Goal: Information Seeking & Learning: Learn about a topic

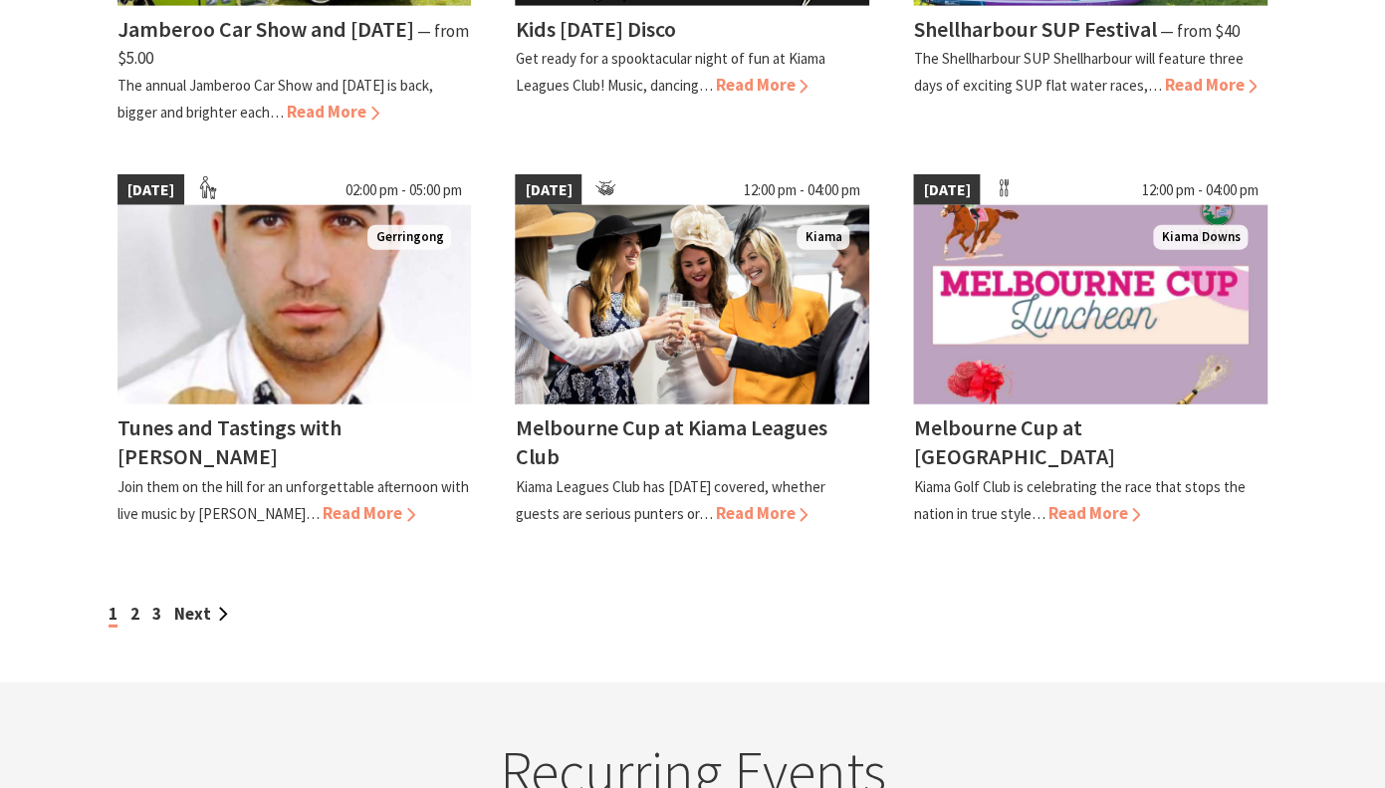
scroll to position [1649, 0]
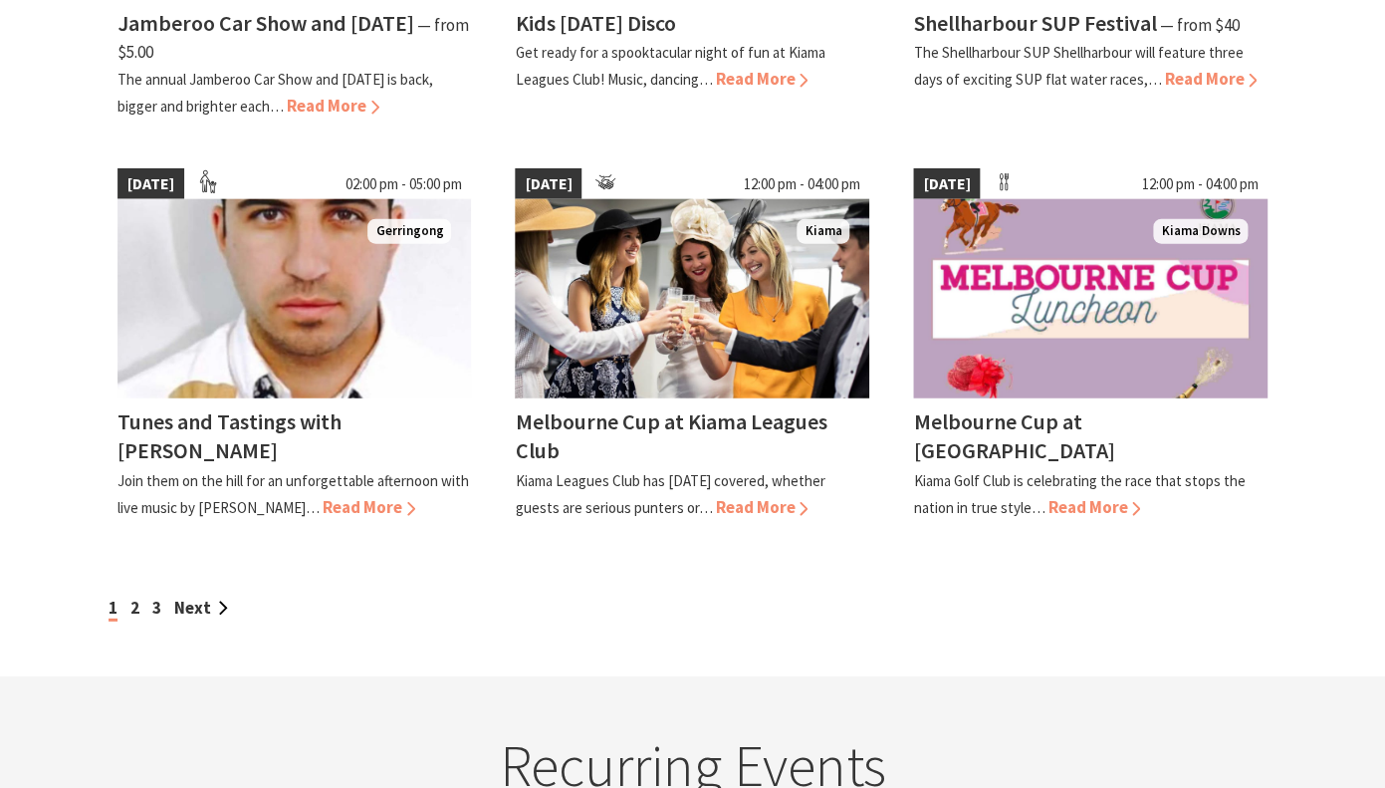
click at [130, 618] on link "2" at bounding box center [134, 608] width 9 height 22
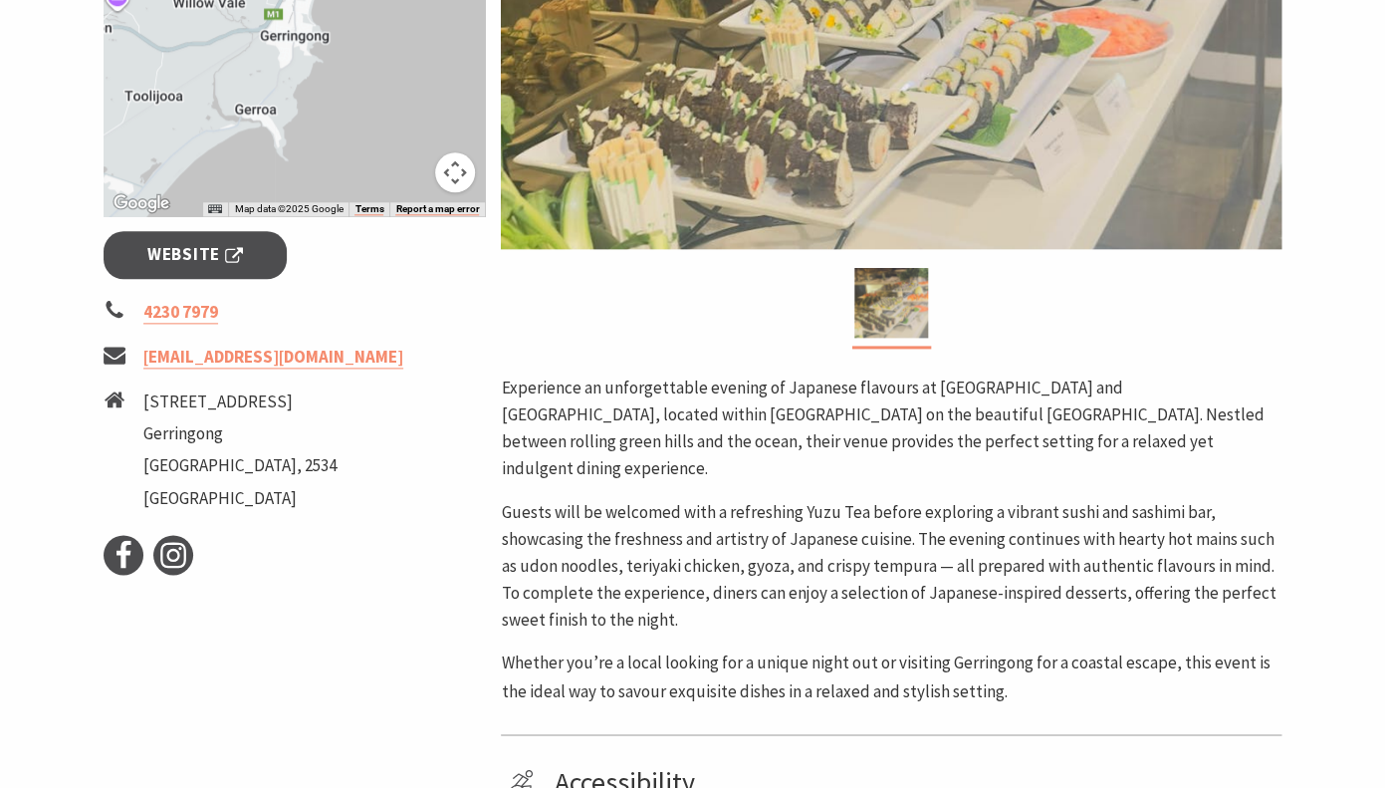
scroll to position [759, 0]
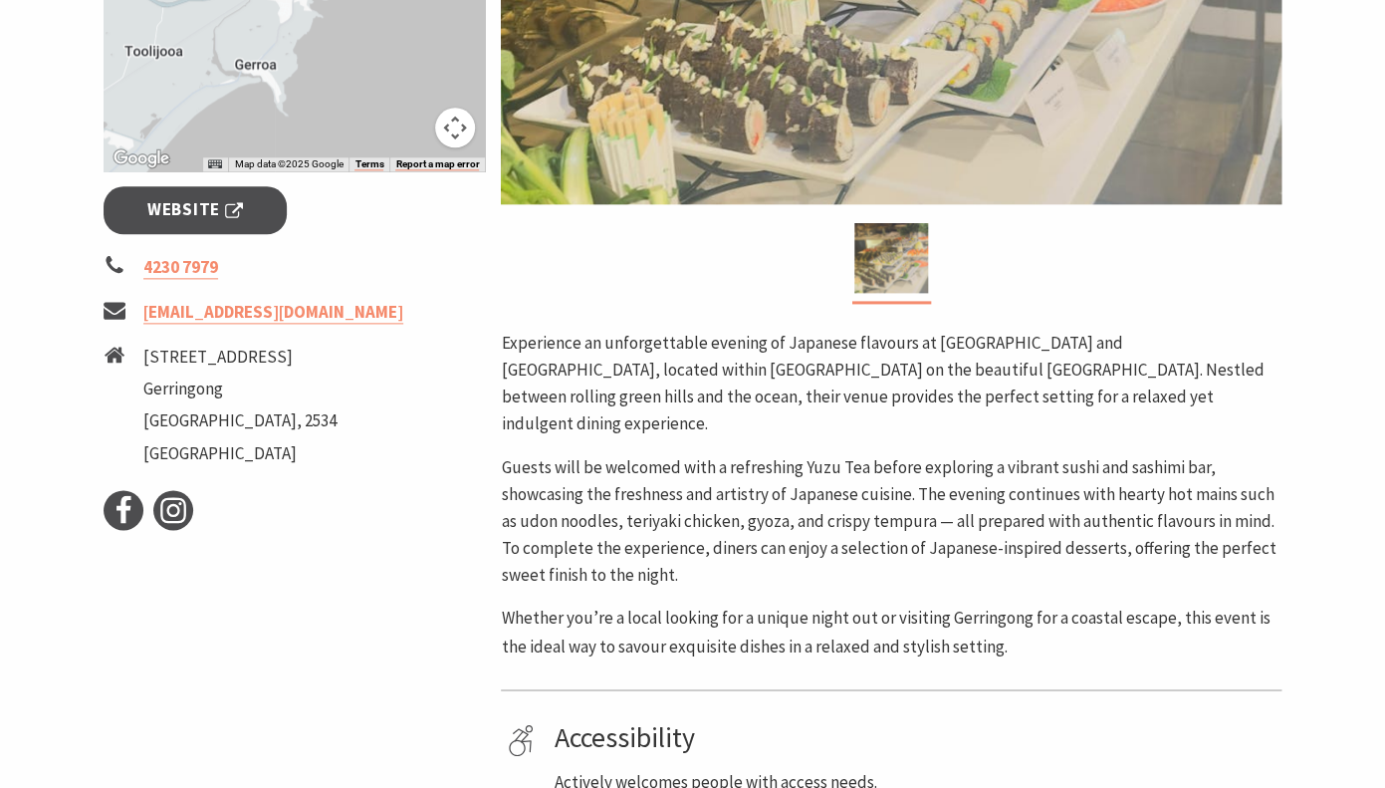
drag, startPoint x: 732, startPoint y: 221, endPoint x: 790, endPoint y: 365, distance: 154.6
click at [788, 363] on div "Area Gerringong #Food & Wine Experience an unforgettable evening of Japanese fl…" at bounding box center [891, 217] width 797 height 1154
drag, startPoint x: 496, startPoint y: 255, endPoint x: 581, endPoint y: 437, distance: 201.0
click at [581, 436] on div "Area Gerringong #Food & Wine Experience an unforgettable evening of Japanese fl…" at bounding box center [891, 217] width 797 height 1154
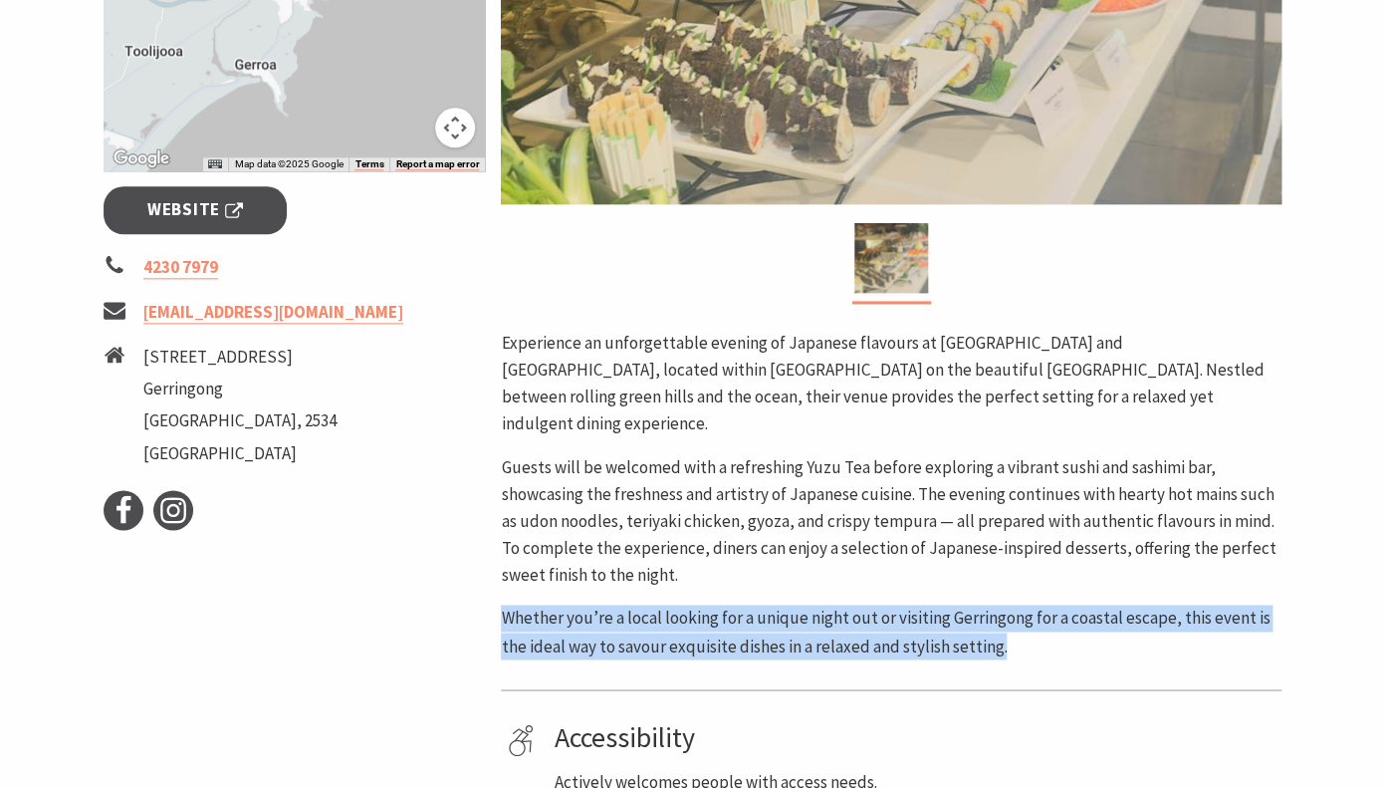
drag, startPoint x: 752, startPoint y: 490, endPoint x: 522, endPoint y: 560, distance: 240.4
click at [522, 560] on div "Area Gerringong #Food & Wine Experience an unforgettable evening of Japanese fl…" at bounding box center [891, 217] width 797 height 1154
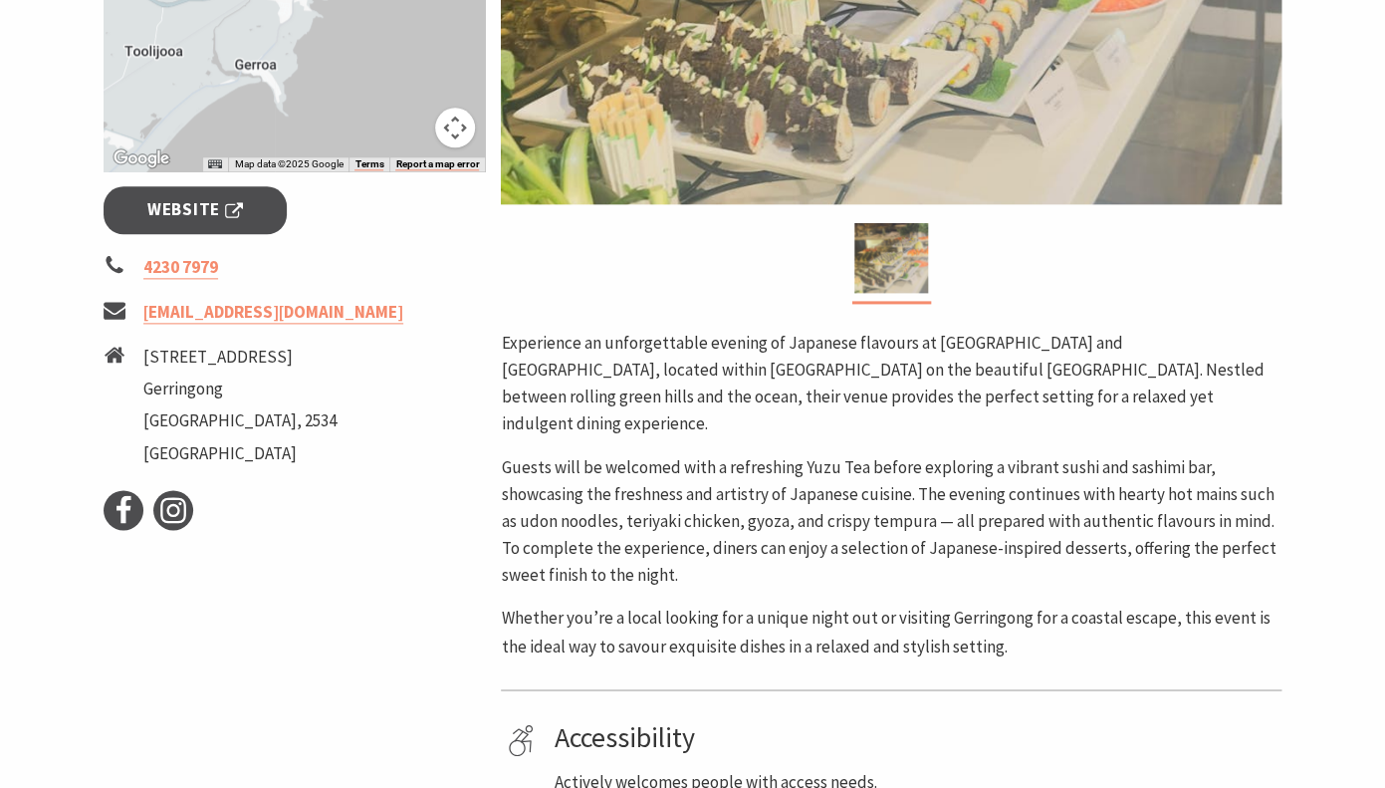
click at [522, 560] on div "Area Gerringong #Food & Wine Experience an unforgettable evening of Japanese fl…" at bounding box center [891, 217] width 797 height 1154
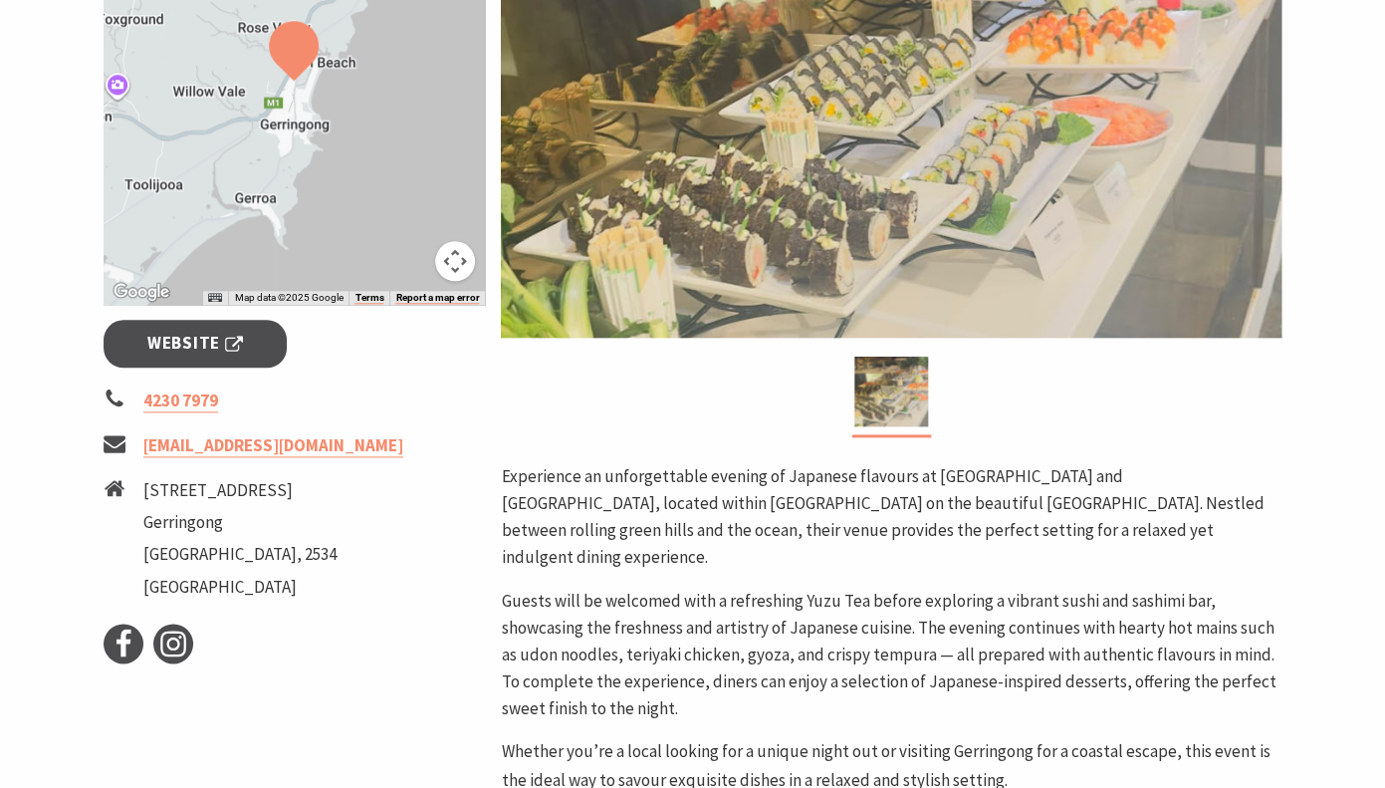
scroll to position [450, 0]
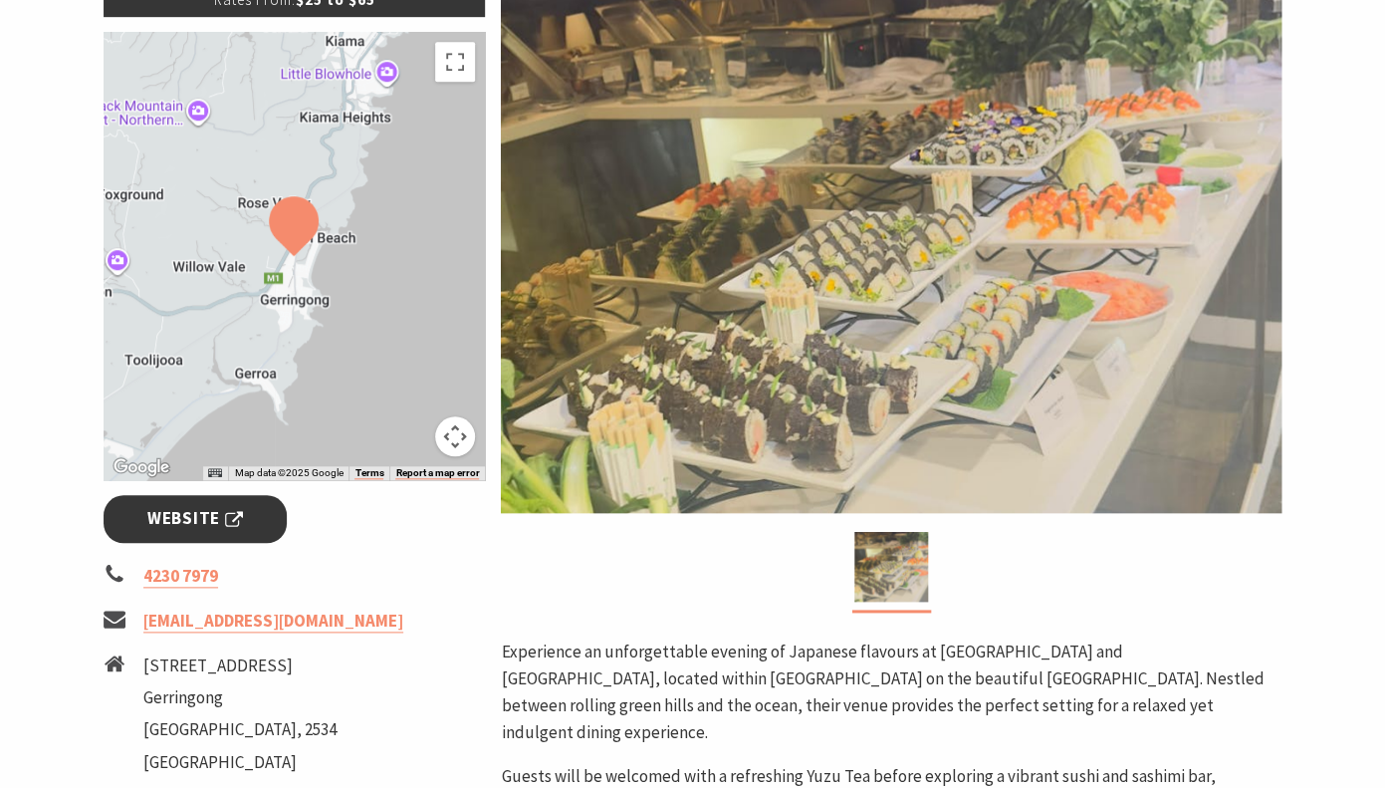
click at [264, 495] on link "Website" at bounding box center [196, 518] width 184 height 47
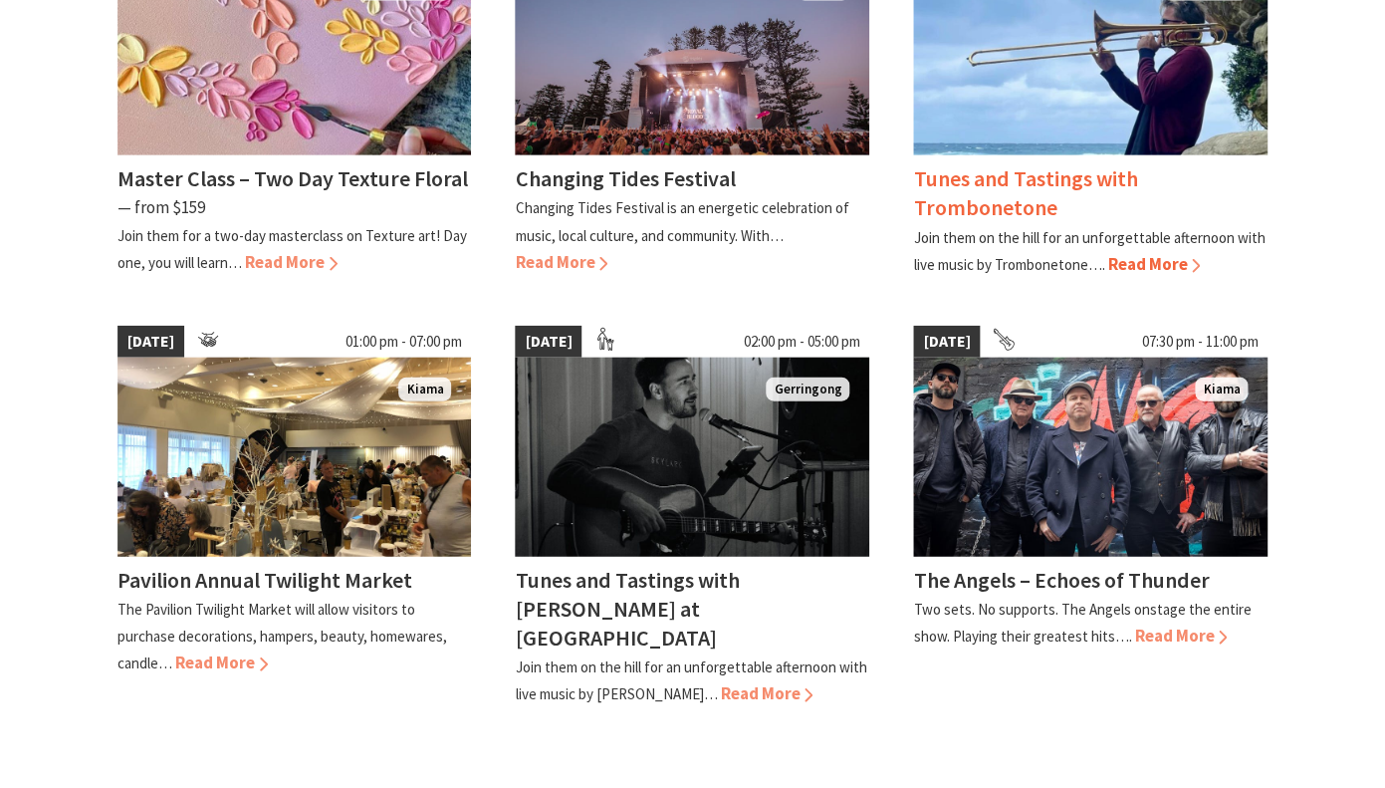
scroll to position [1556, 0]
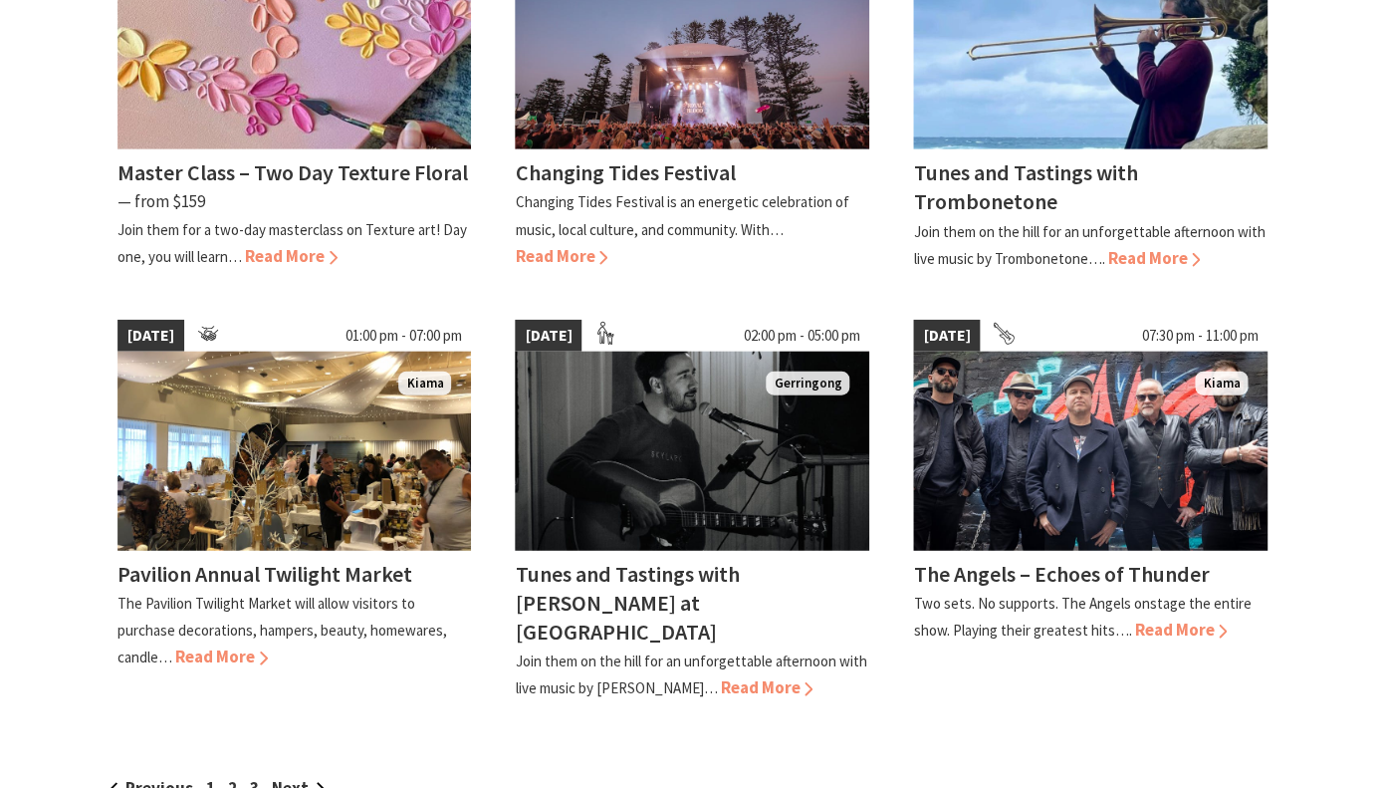
click at [247, 775] on div "Previous 1 2 3 Next" at bounding box center [693, 788] width 1179 height 27
click at [257, 777] on link "3" at bounding box center [254, 788] width 9 height 22
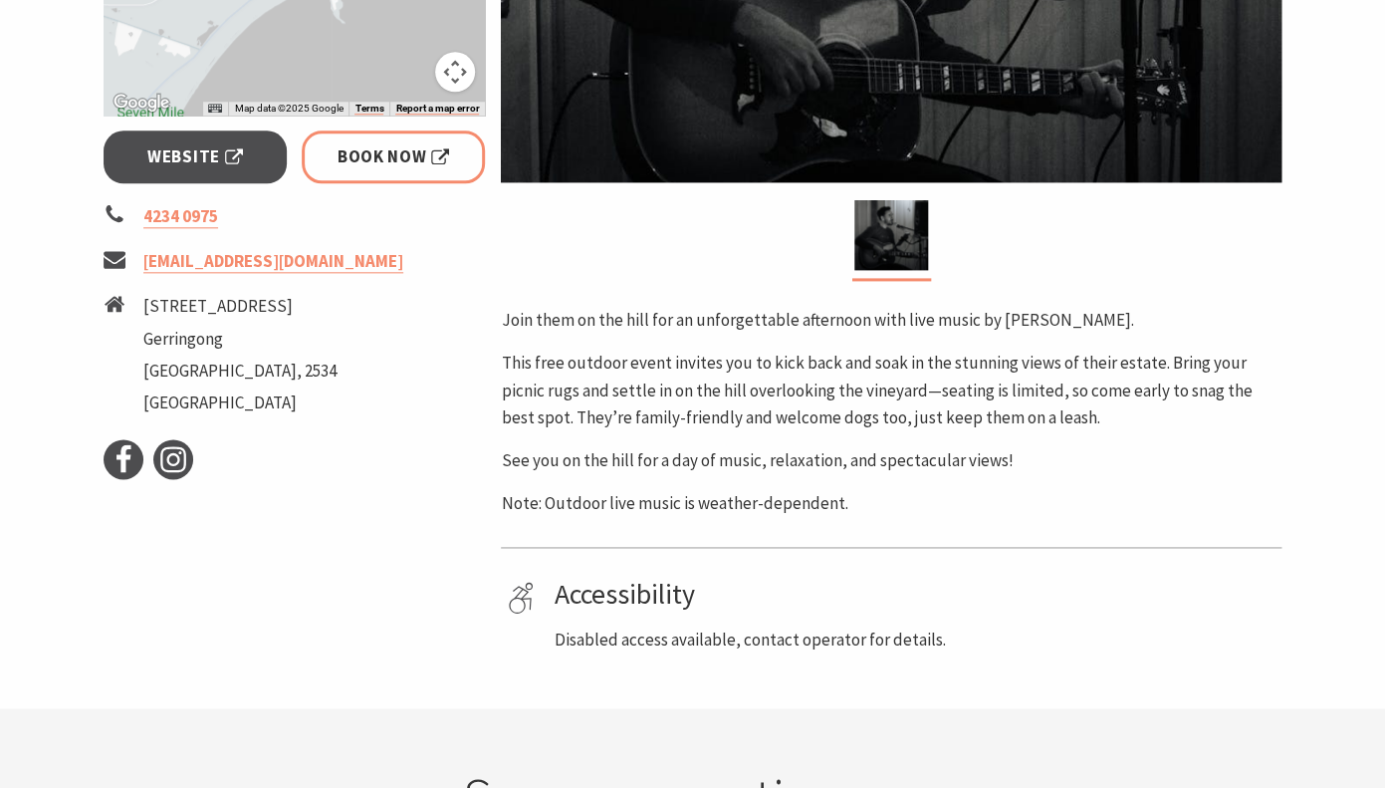
scroll to position [703, 0]
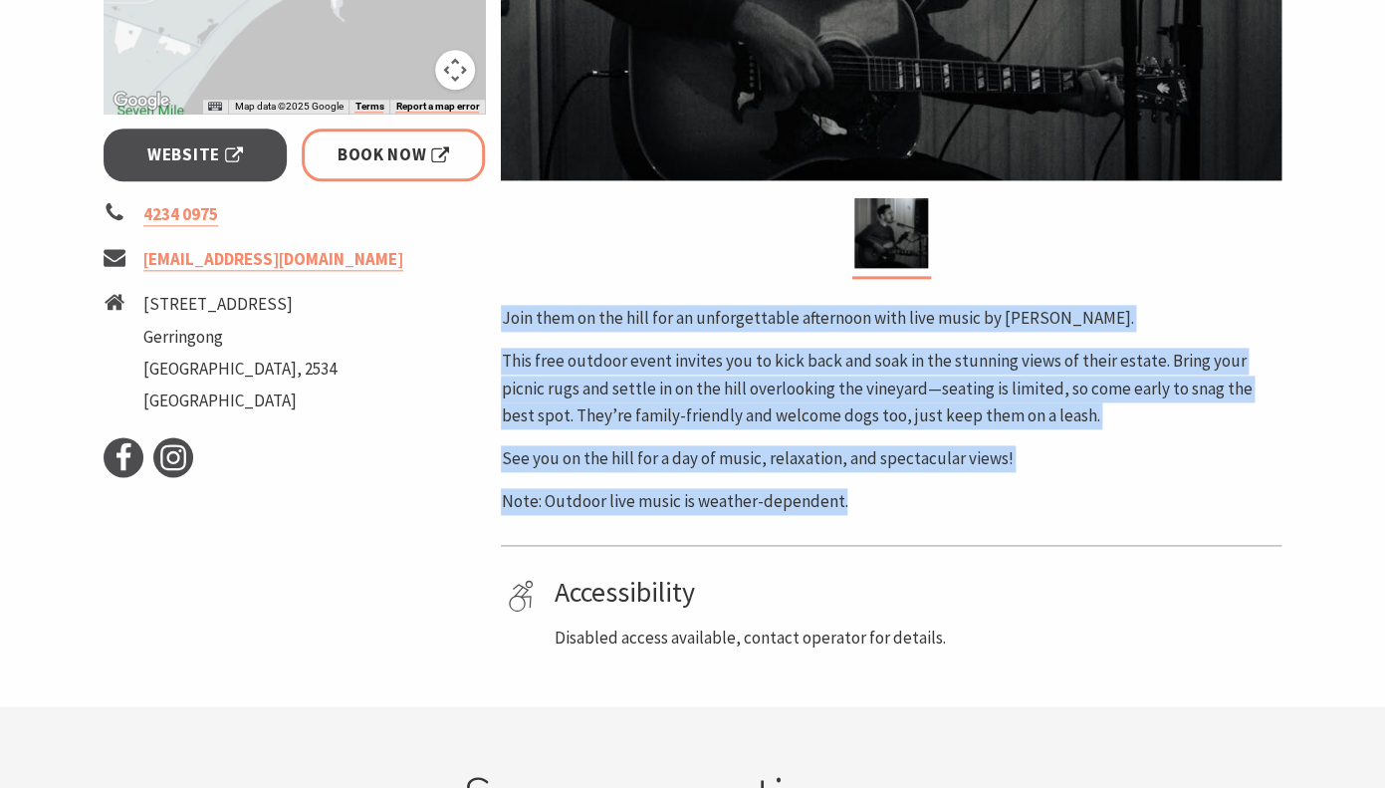
drag, startPoint x: 483, startPoint y: 312, endPoint x: 1091, endPoint y: 490, distance: 633.1
click at [1091, 490] on div "Event Dates: 09 Nov 2025 ← Move left → Move right ↑ Move up ↓ Move down + Zoom …" at bounding box center [693, 134] width 1195 height 1035
click at [1091, 490] on p "Note: Outdoor live music is weather-dependent." at bounding box center [891, 501] width 781 height 27
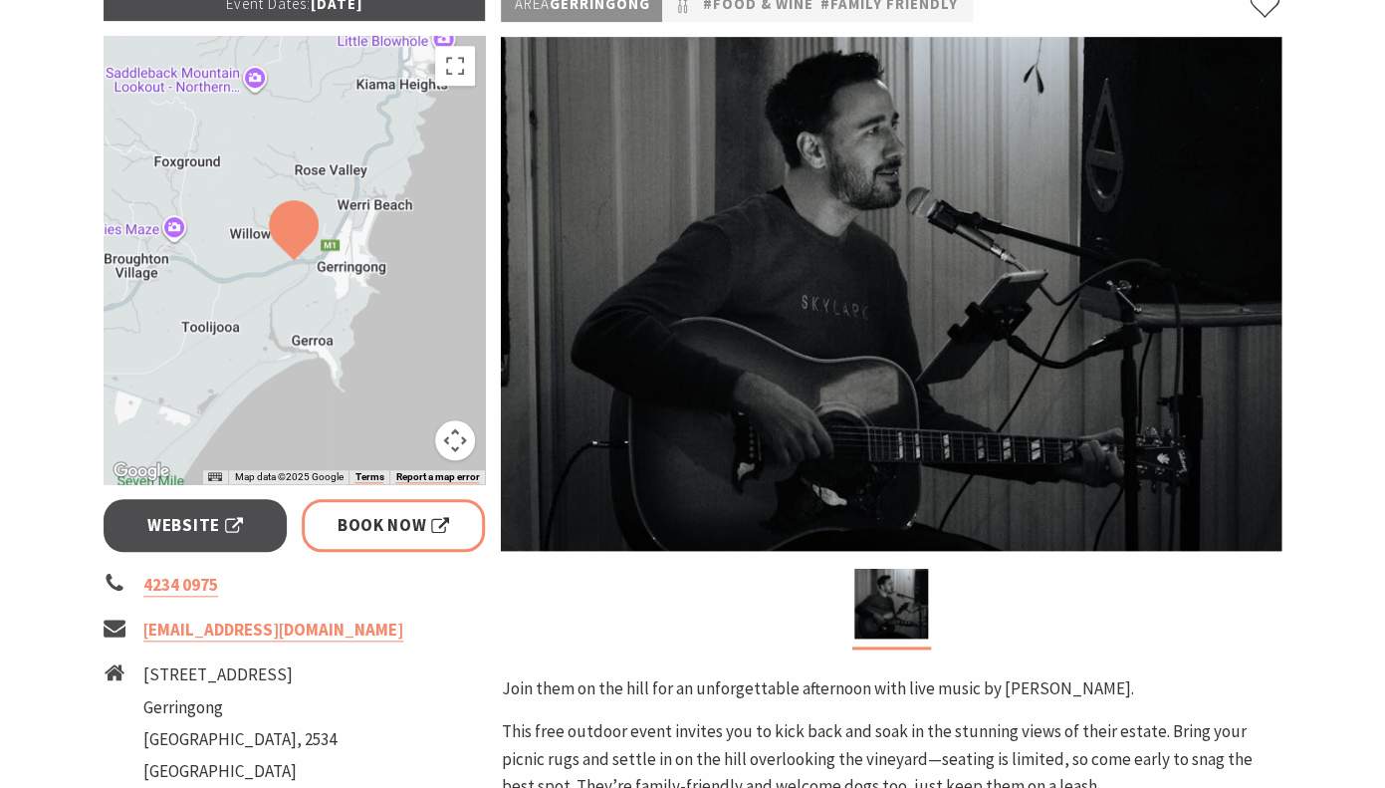
scroll to position [113, 0]
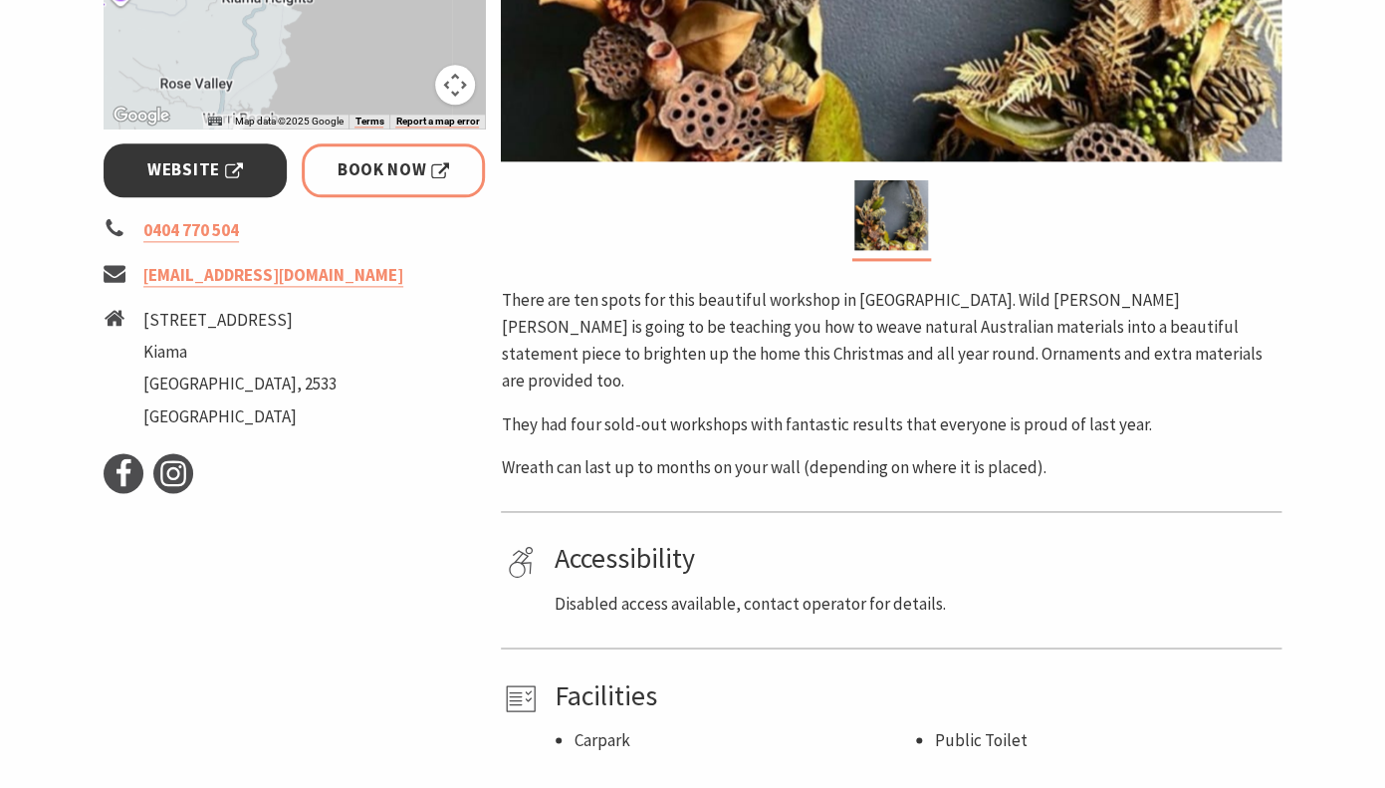
scroll to position [847, 0]
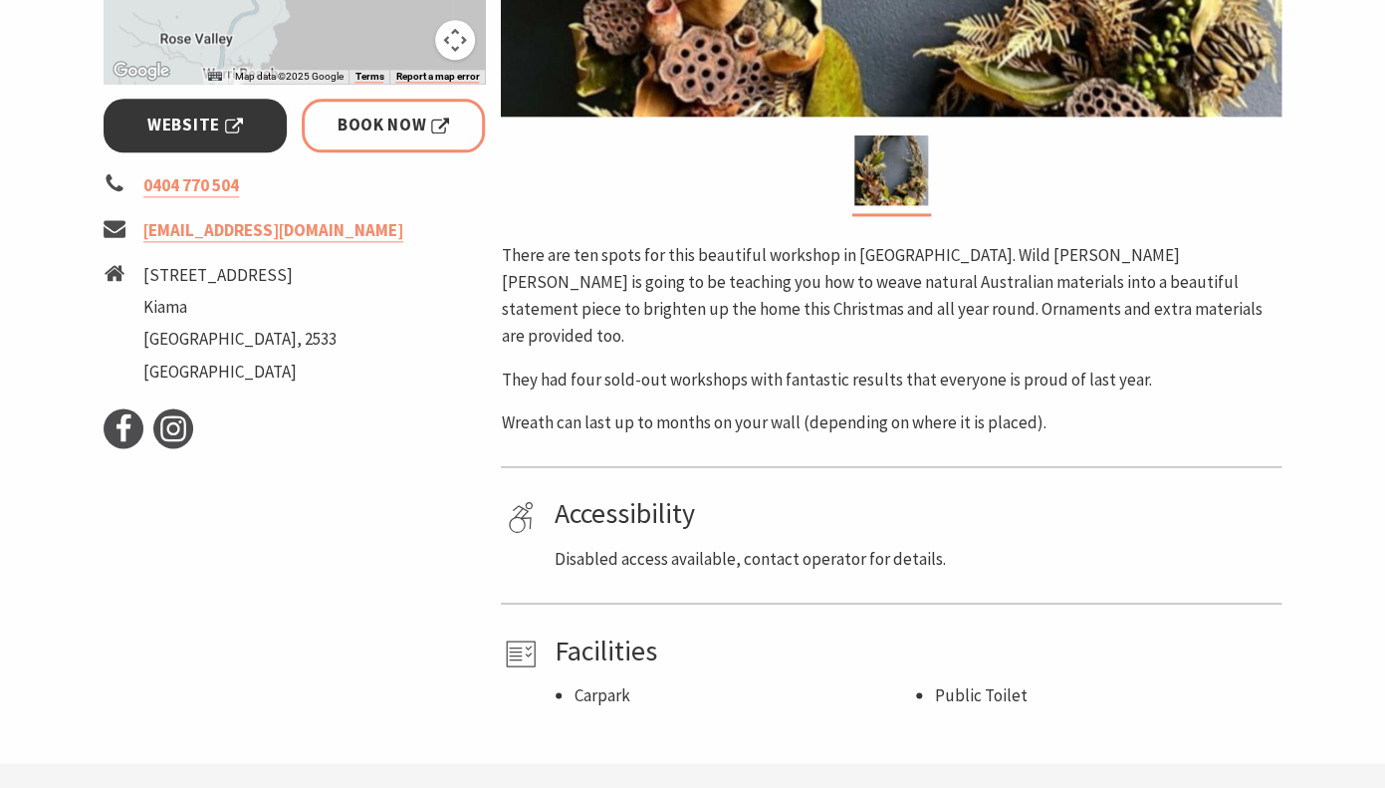
click at [183, 135] on span "Website" at bounding box center [195, 125] width 96 height 27
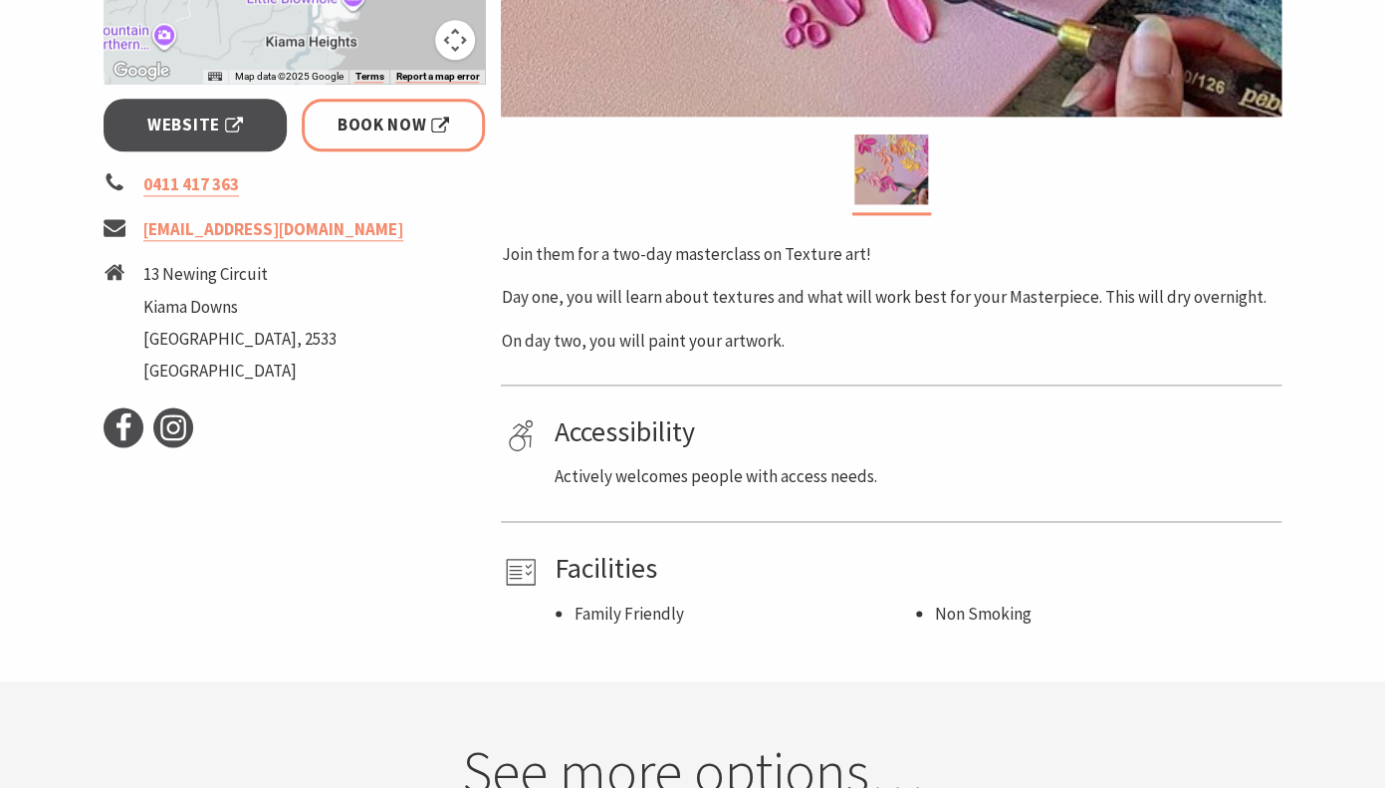
scroll to position [783, 0]
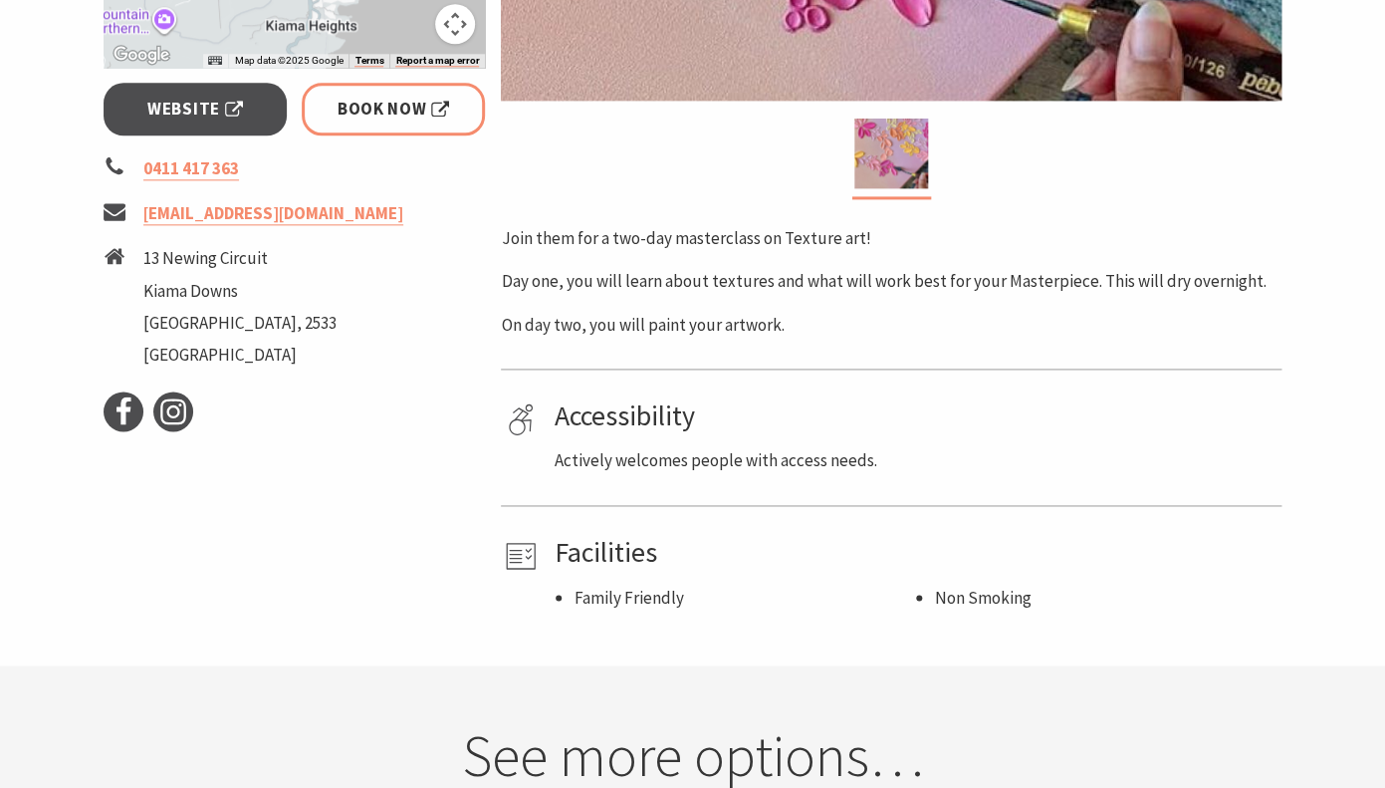
drag, startPoint x: 746, startPoint y: 179, endPoint x: 849, endPoint y: 337, distance: 187.8
click at [850, 337] on div "Area Kiama Downs #Classes, Workshops & Talks Join them for a two-day masterclas…" at bounding box center [891, 74] width 797 height 1075
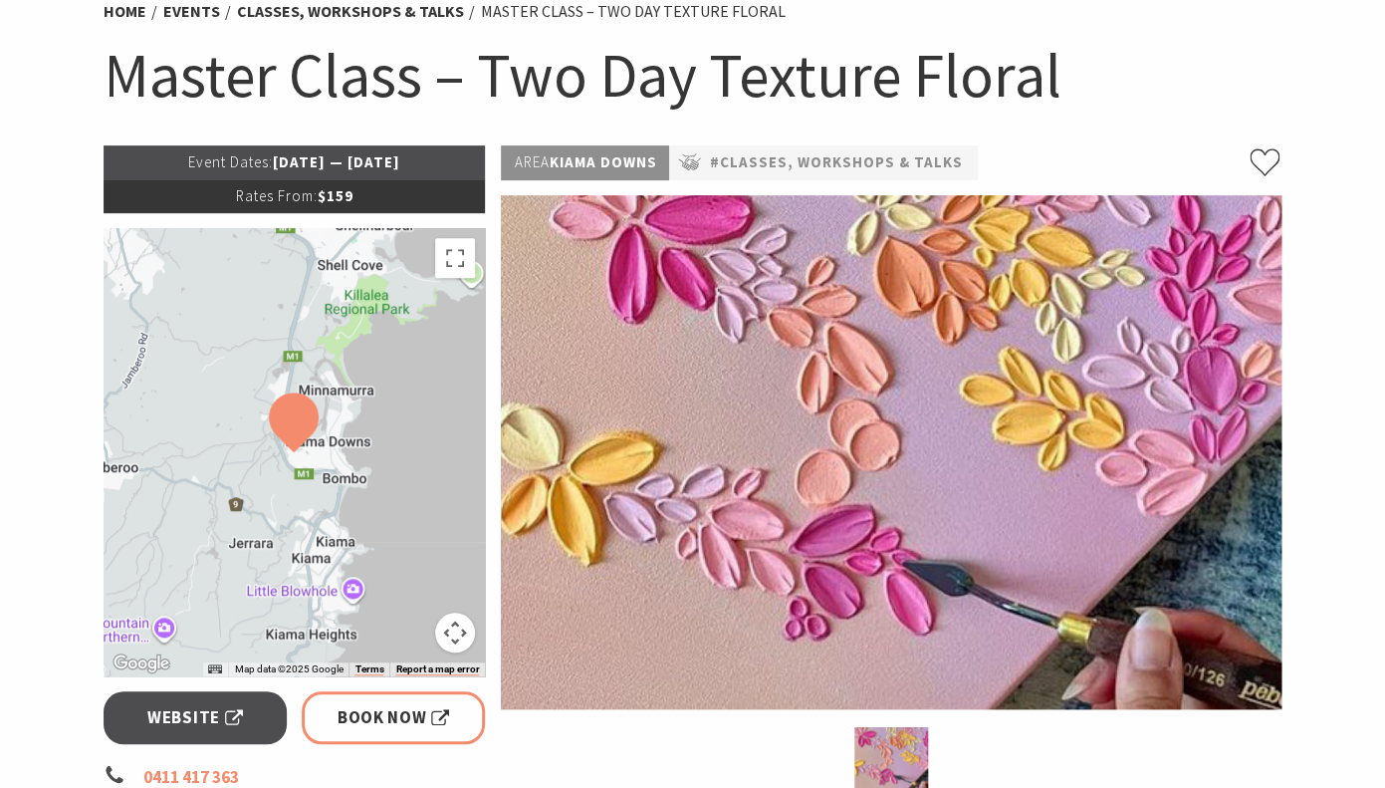
scroll to position [171, 0]
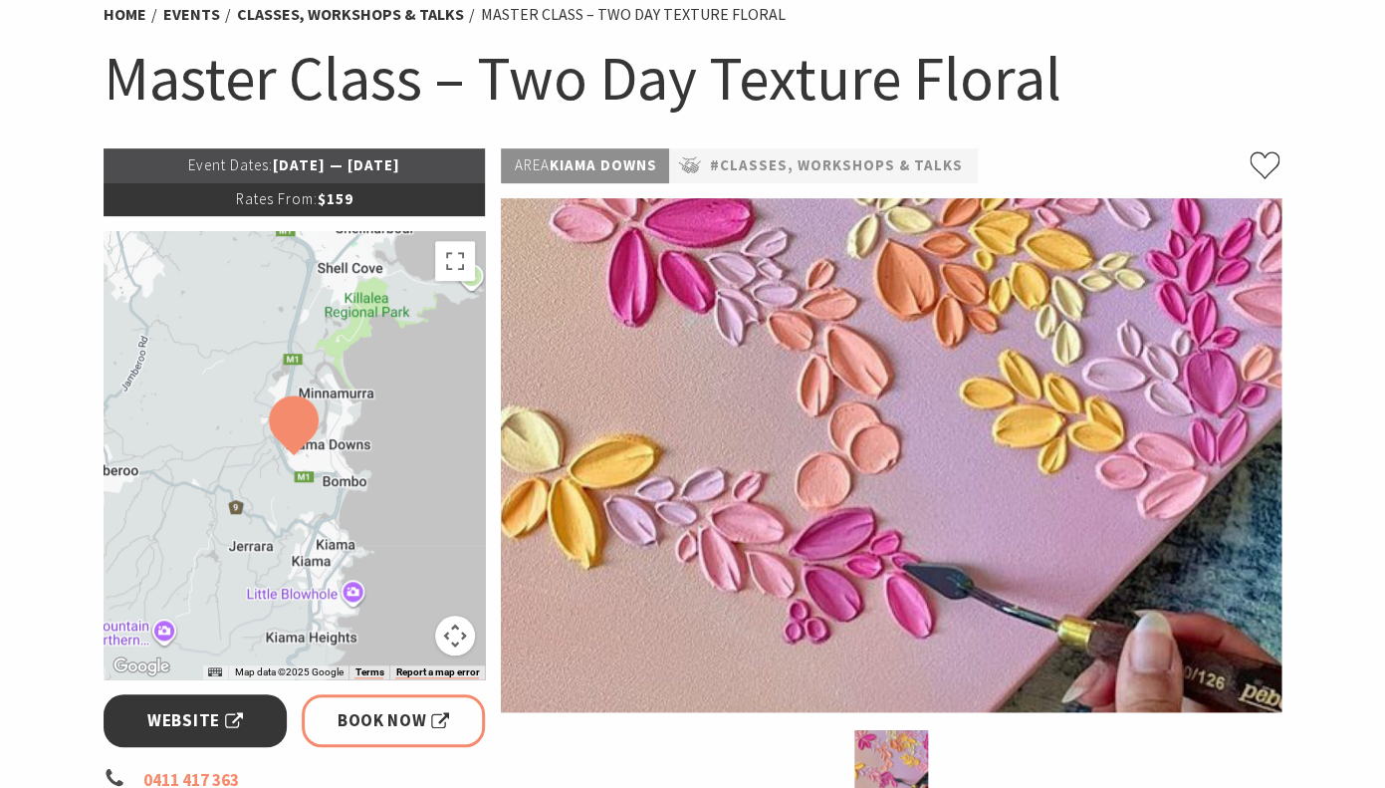
click at [117, 709] on link "Website" at bounding box center [196, 720] width 184 height 53
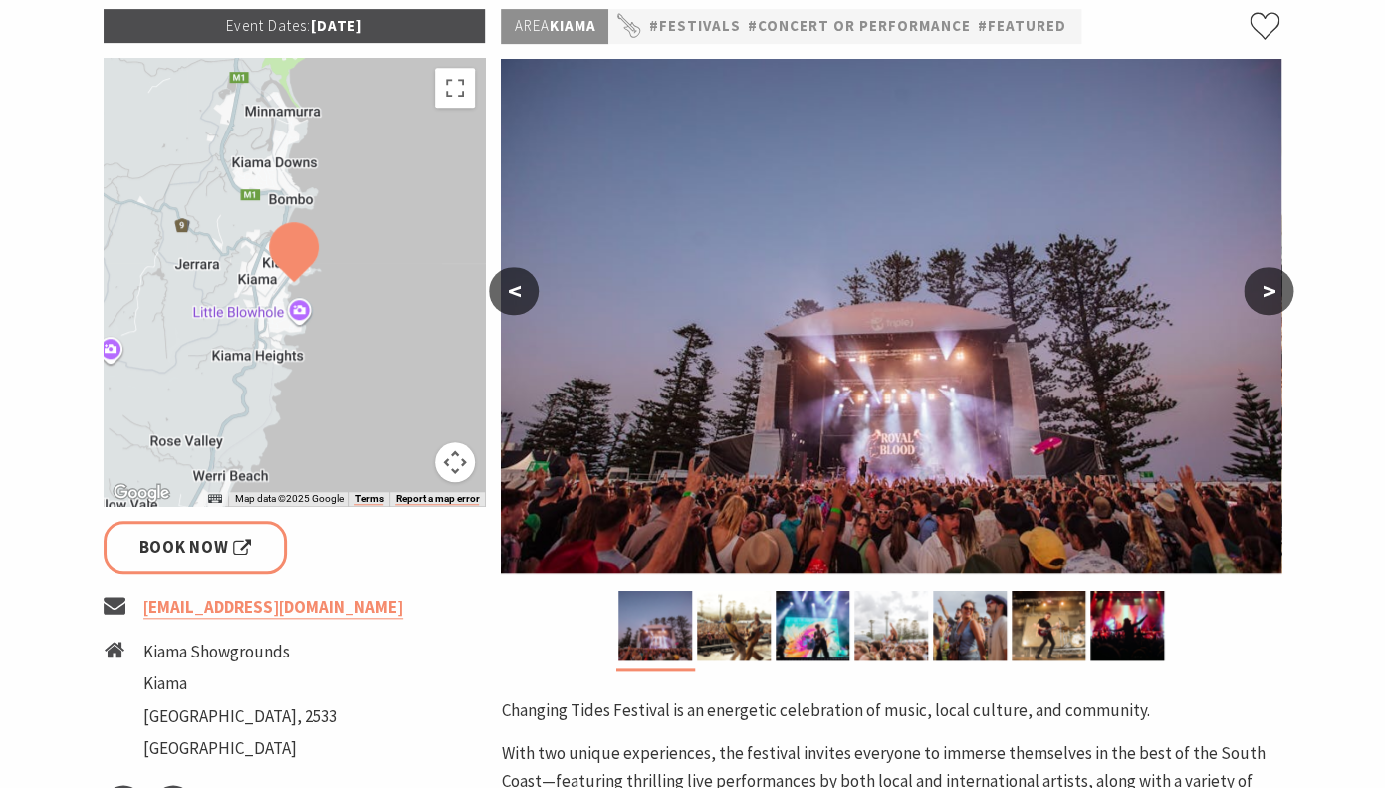
scroll to position [782, 0]
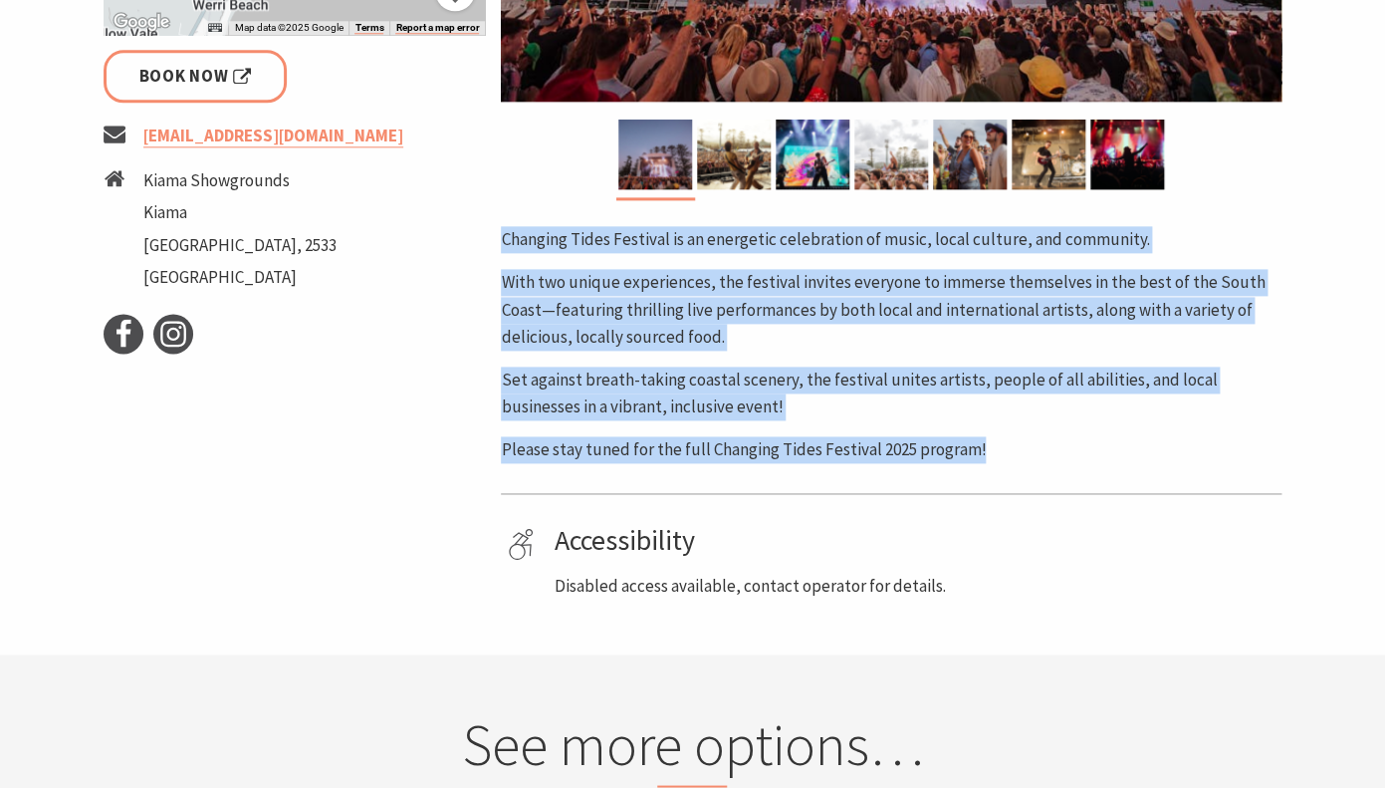
drag, startPoint x: 493, startPoint y: 247, endPoint x: 546, endPoint y: 493, distance: 251.6
click at [546, 493] on div "Event Dates: 22 Nov 2025 ← Move left → Move right ↑ Move up ↓ Move down + Zoom …" at bounding box center [693, 69] width 1195 height 1062
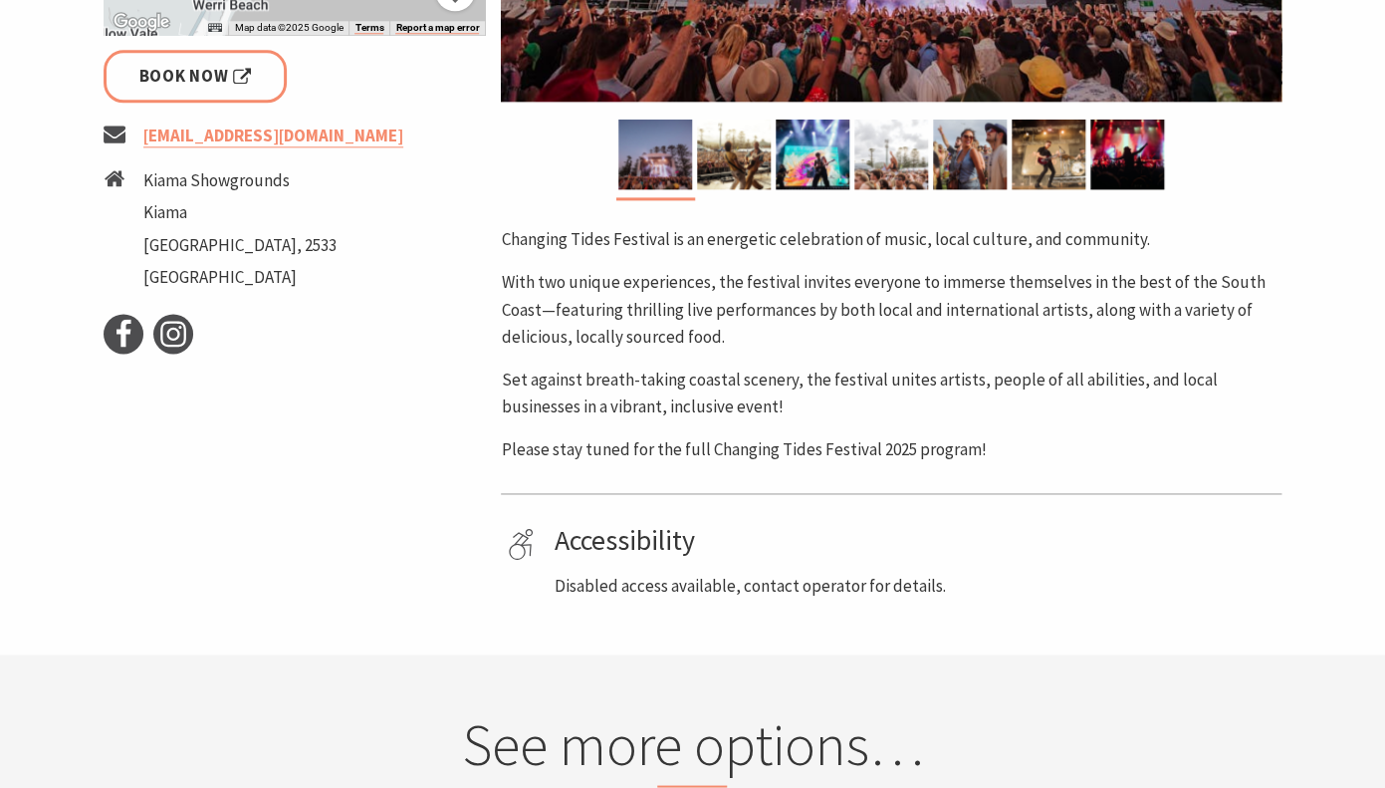
click at [546, 493] on hr at bounding box center [891, 493] width 781 height 1
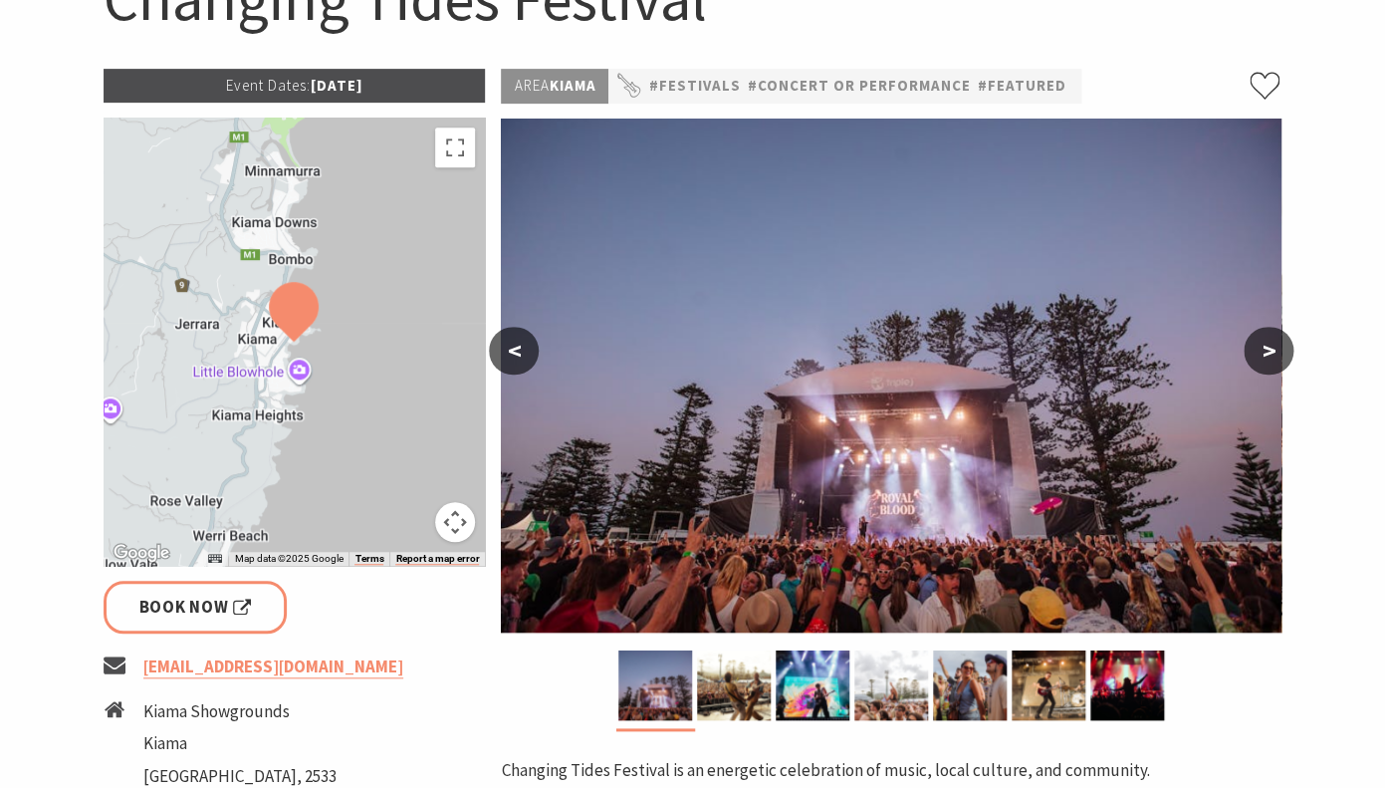
scroll to position [248, 0]
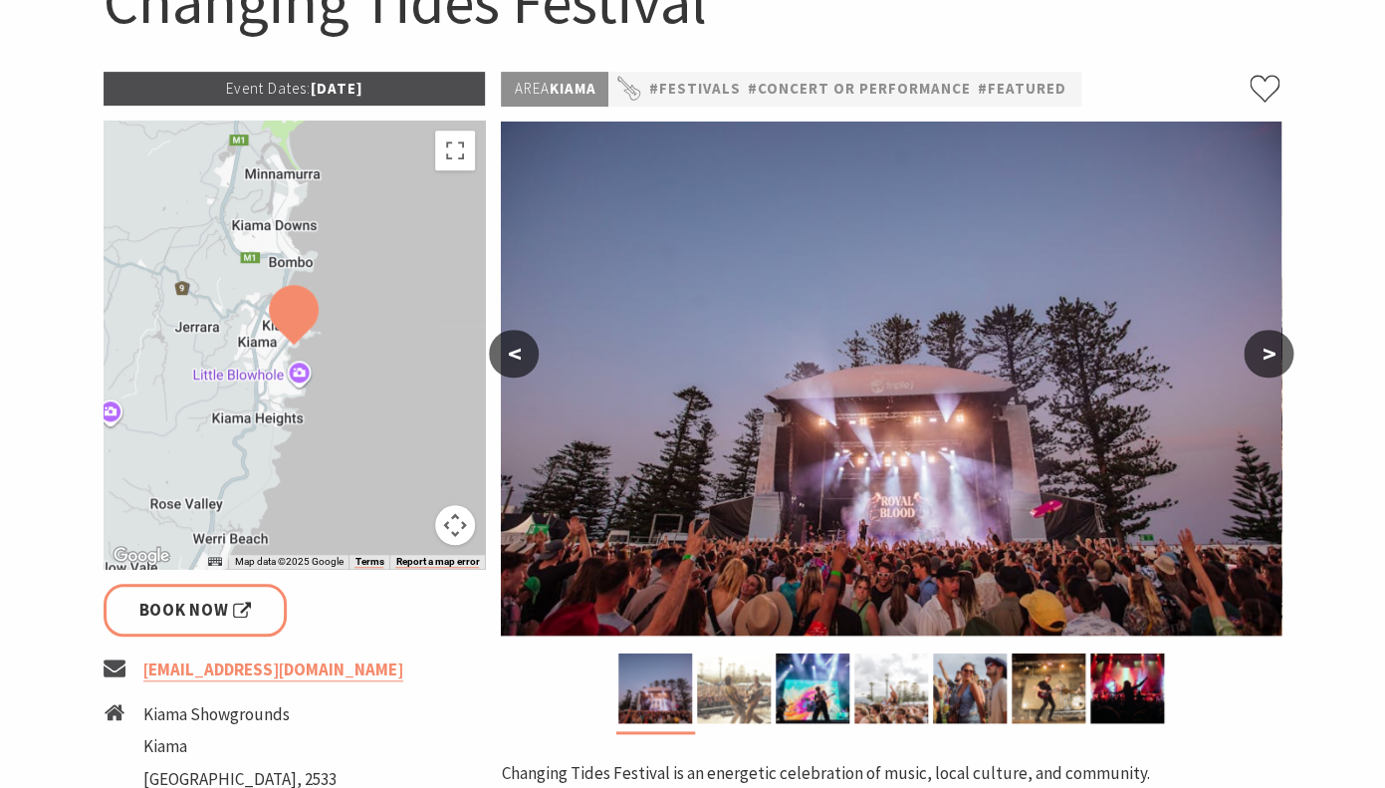
click at [753, 701] on img at bounding box center [734, 688] width 74 height 70
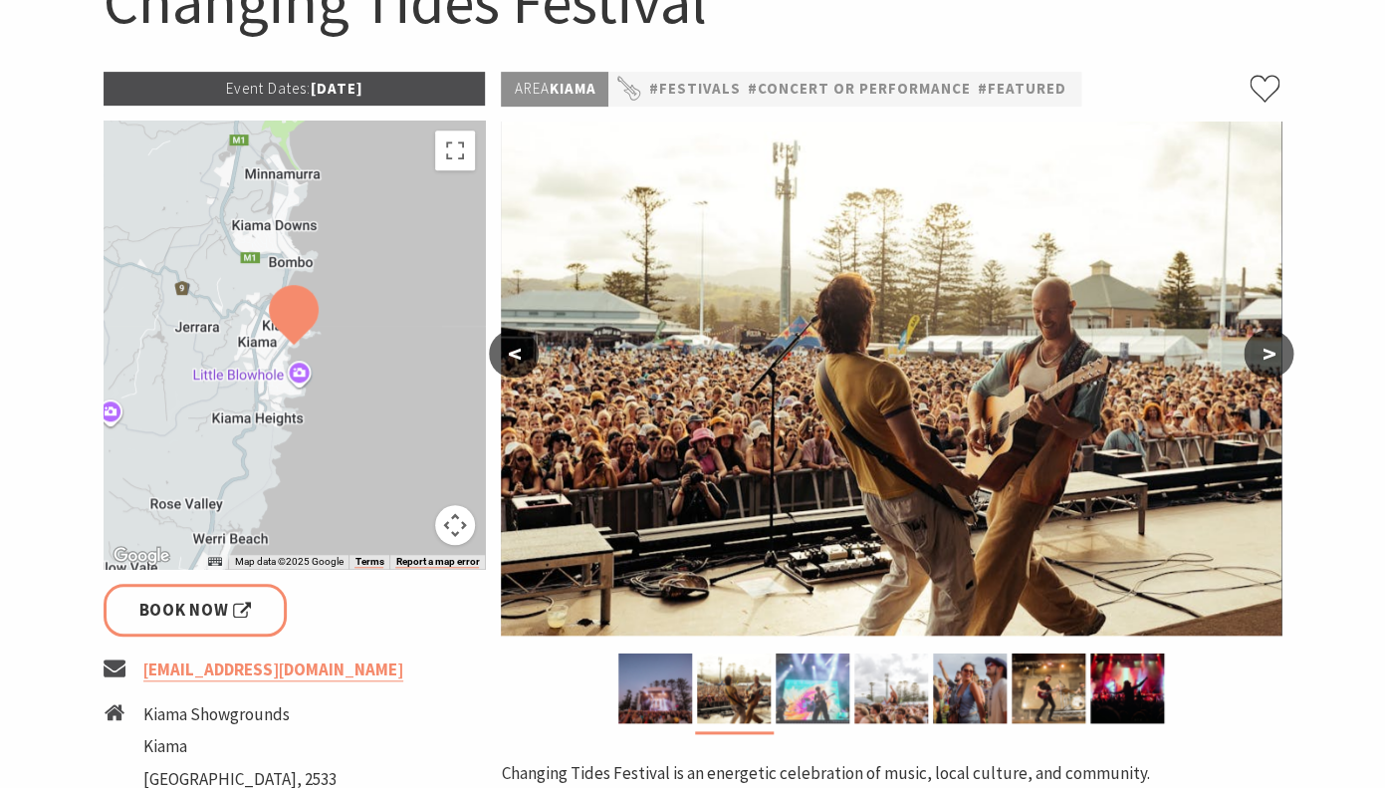
click at [808, 704] on img at bounding box center [813, 688] width 74 height 70
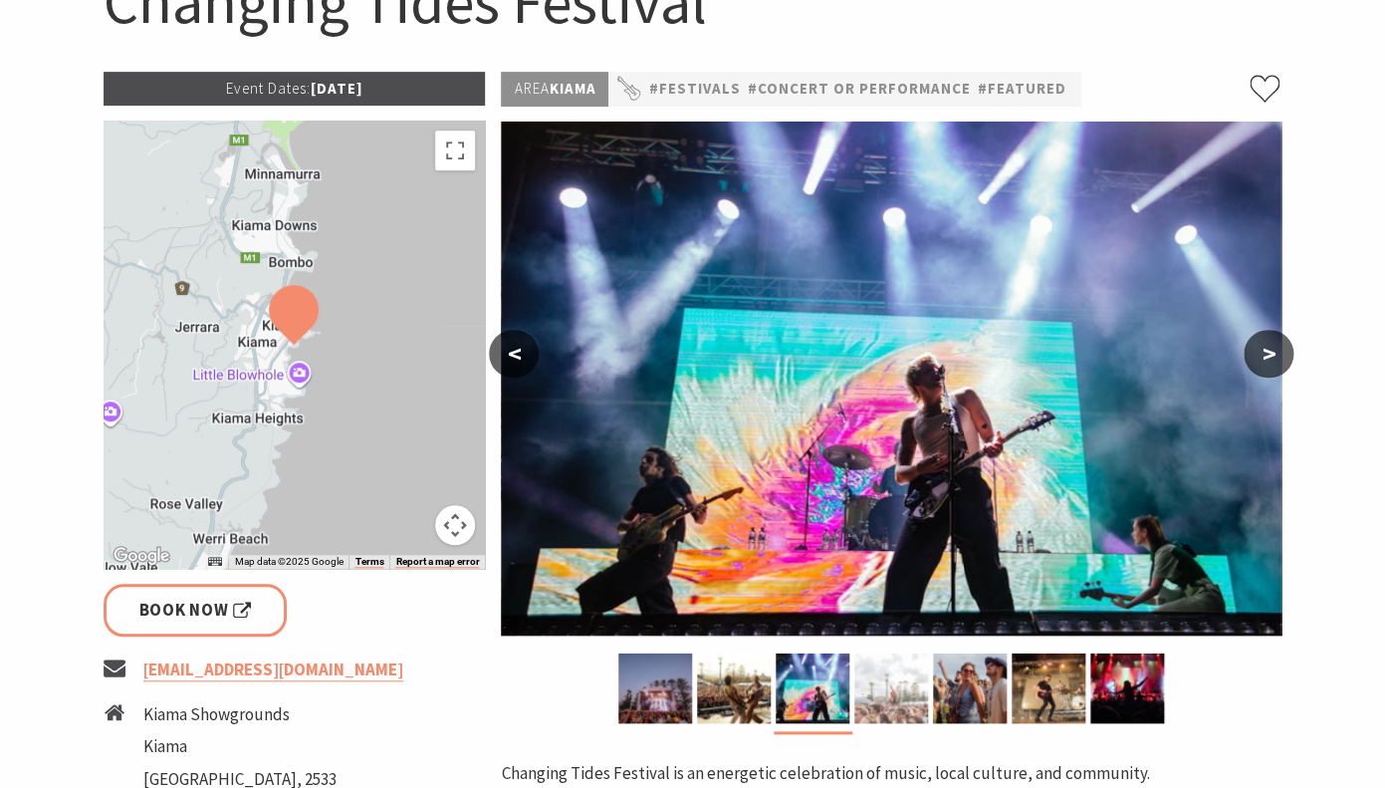
click at [893, 707] on img at bounding box center [891, 688] width 74 height 70
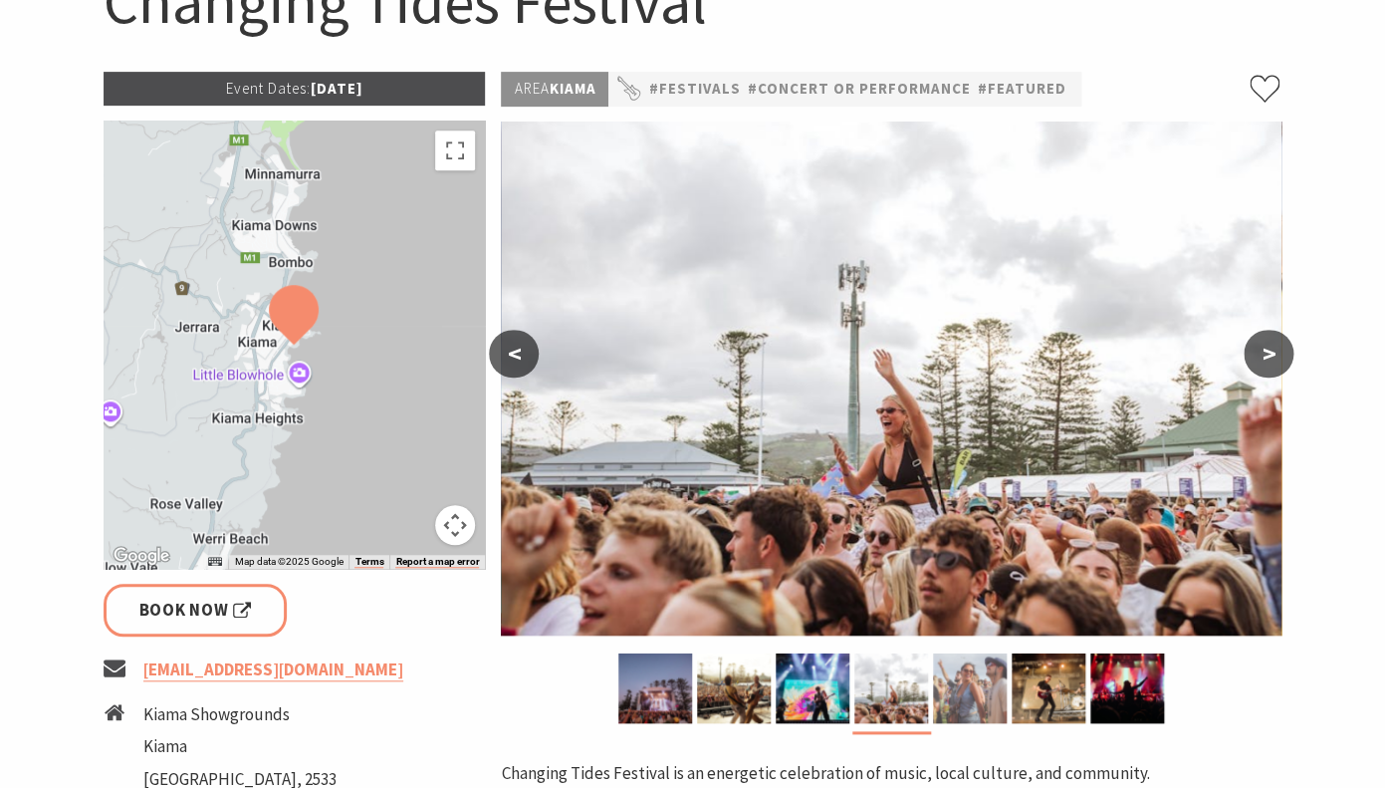
click at [987, 706] on img at bounding box center [970, 688] width 74 height 70
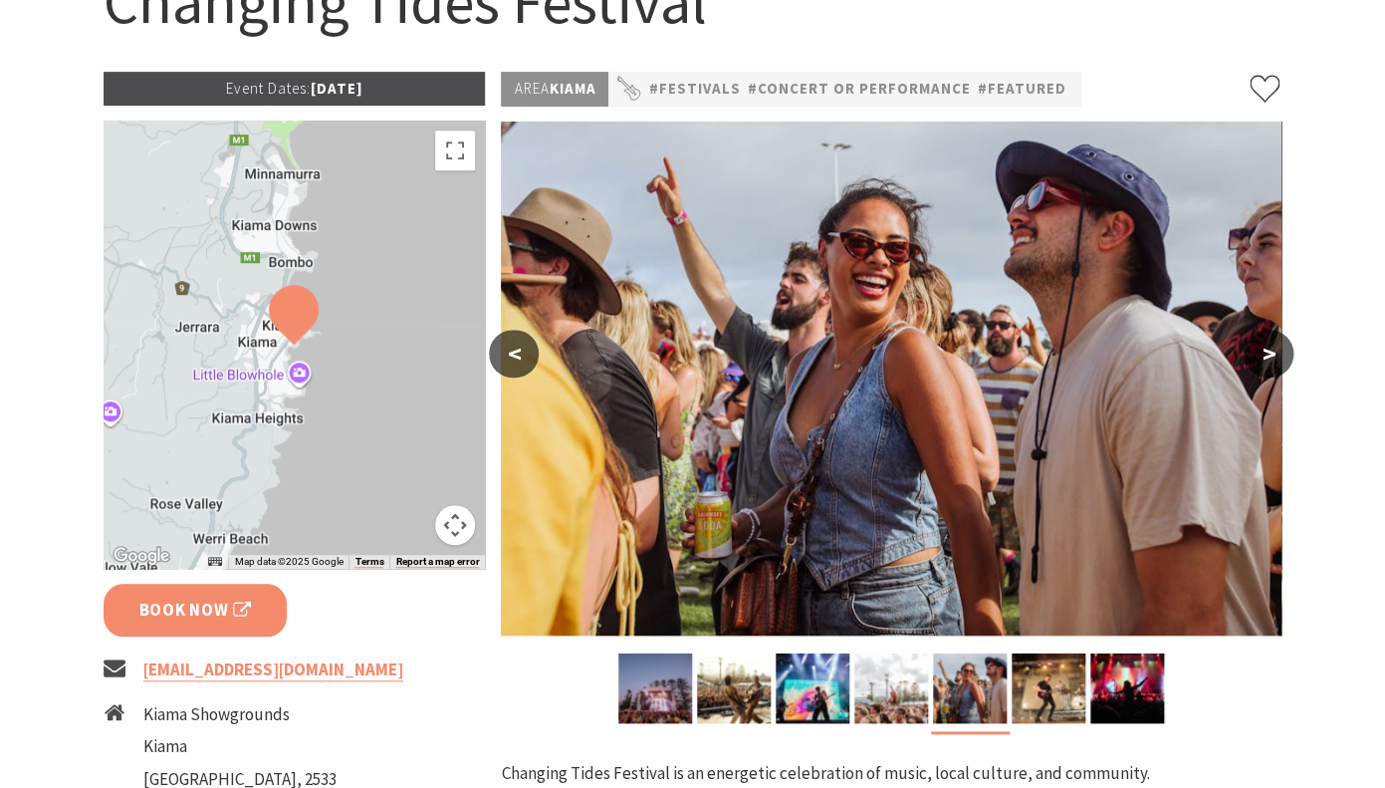
click at [207, 621] on span "Book Now" at bounding box center [195, 610] width 113 height 27
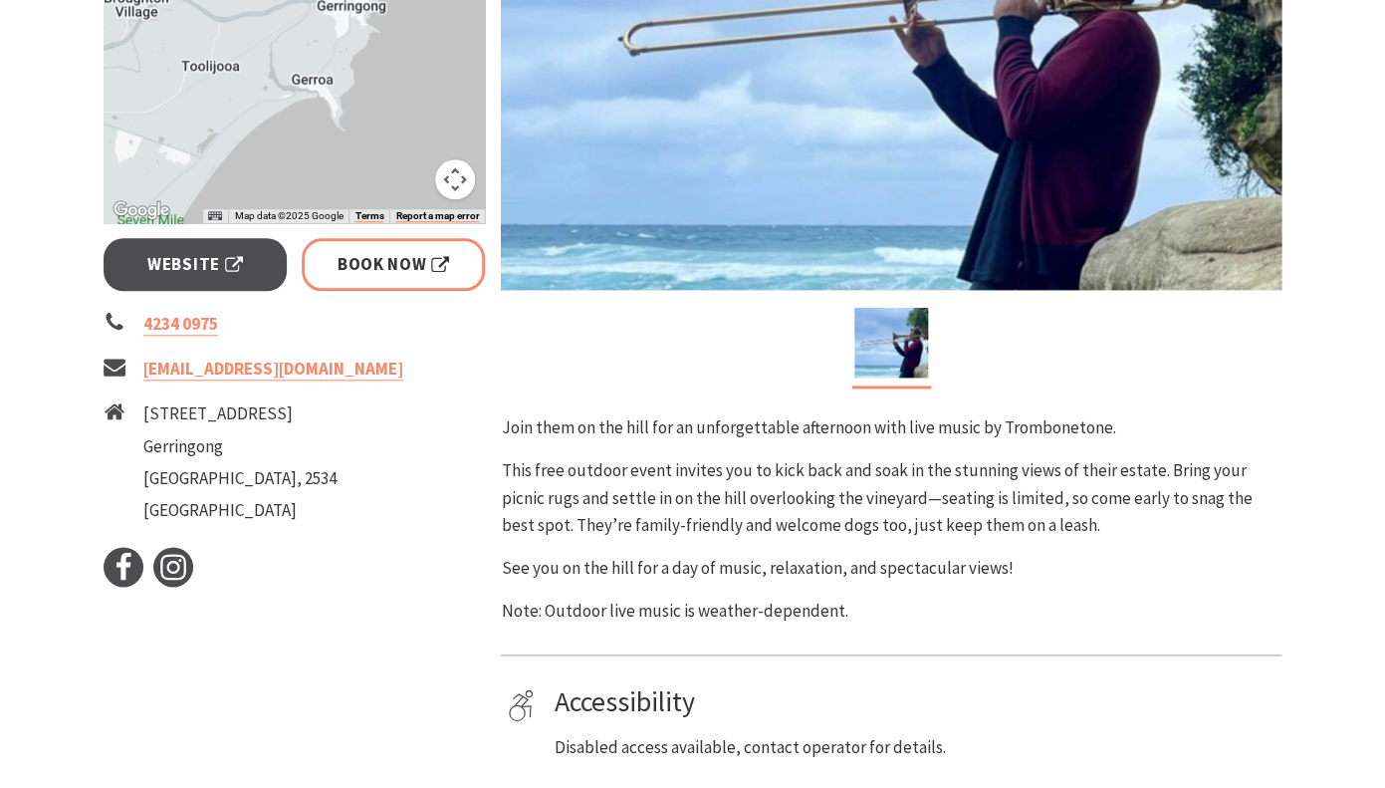
scroll to position [606, 0]
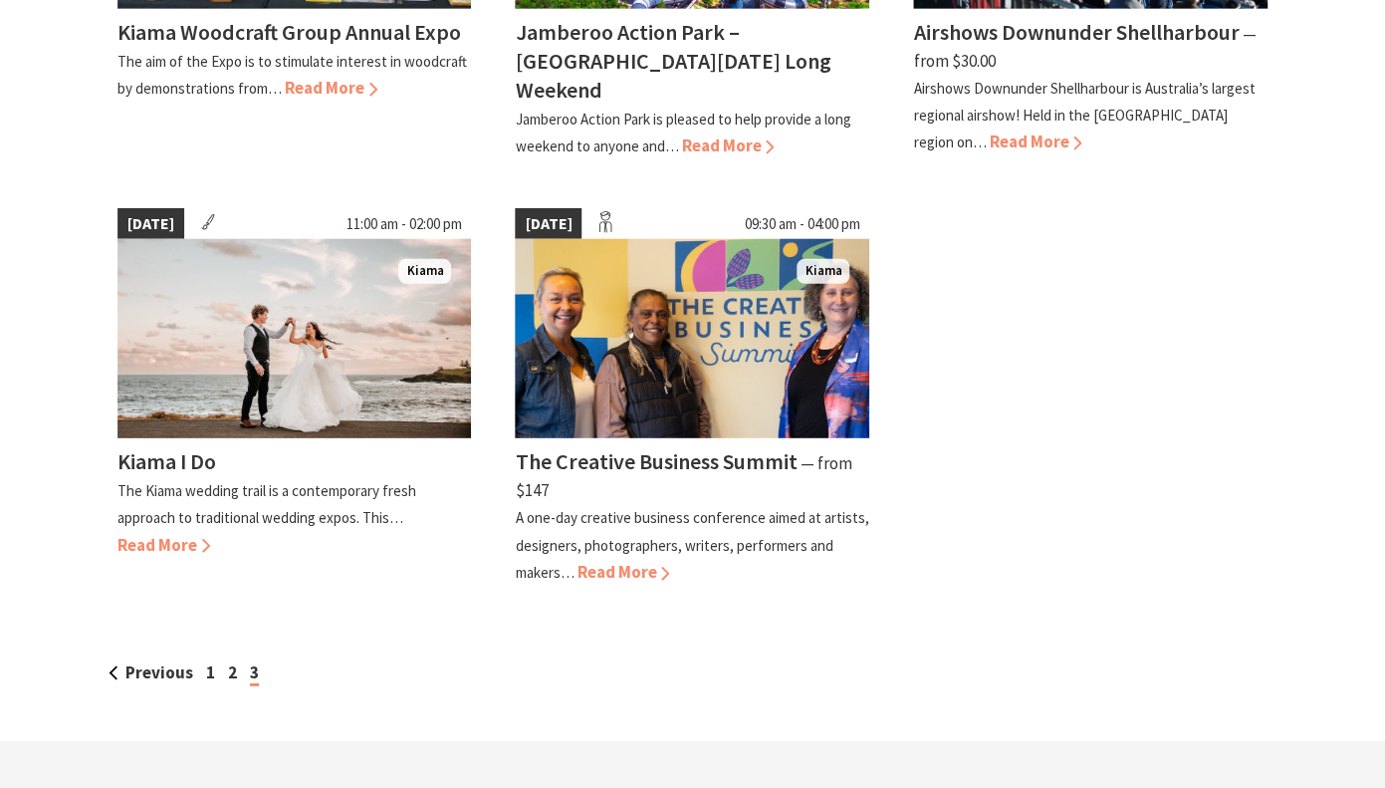
scroll to position [1880, 0]
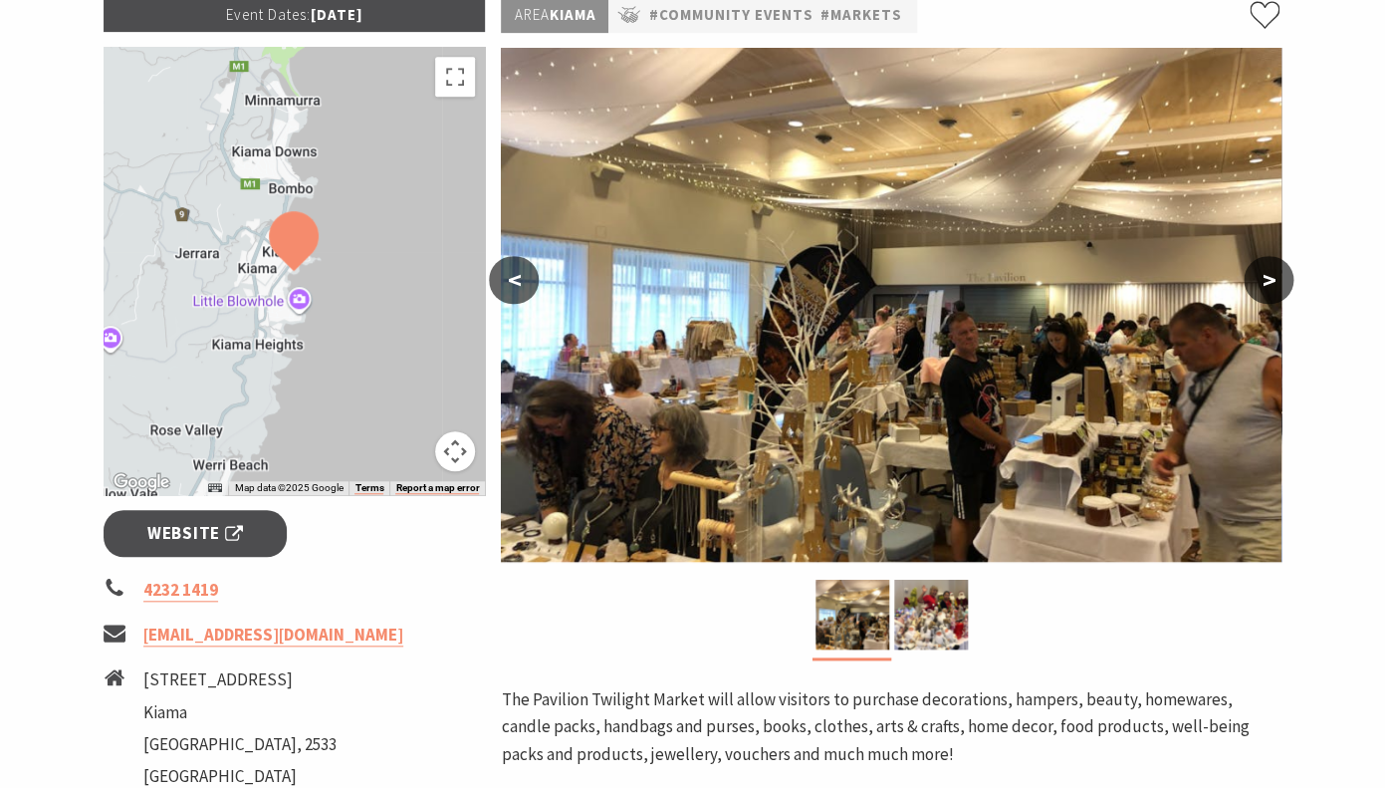
scroll to position [320, 0]
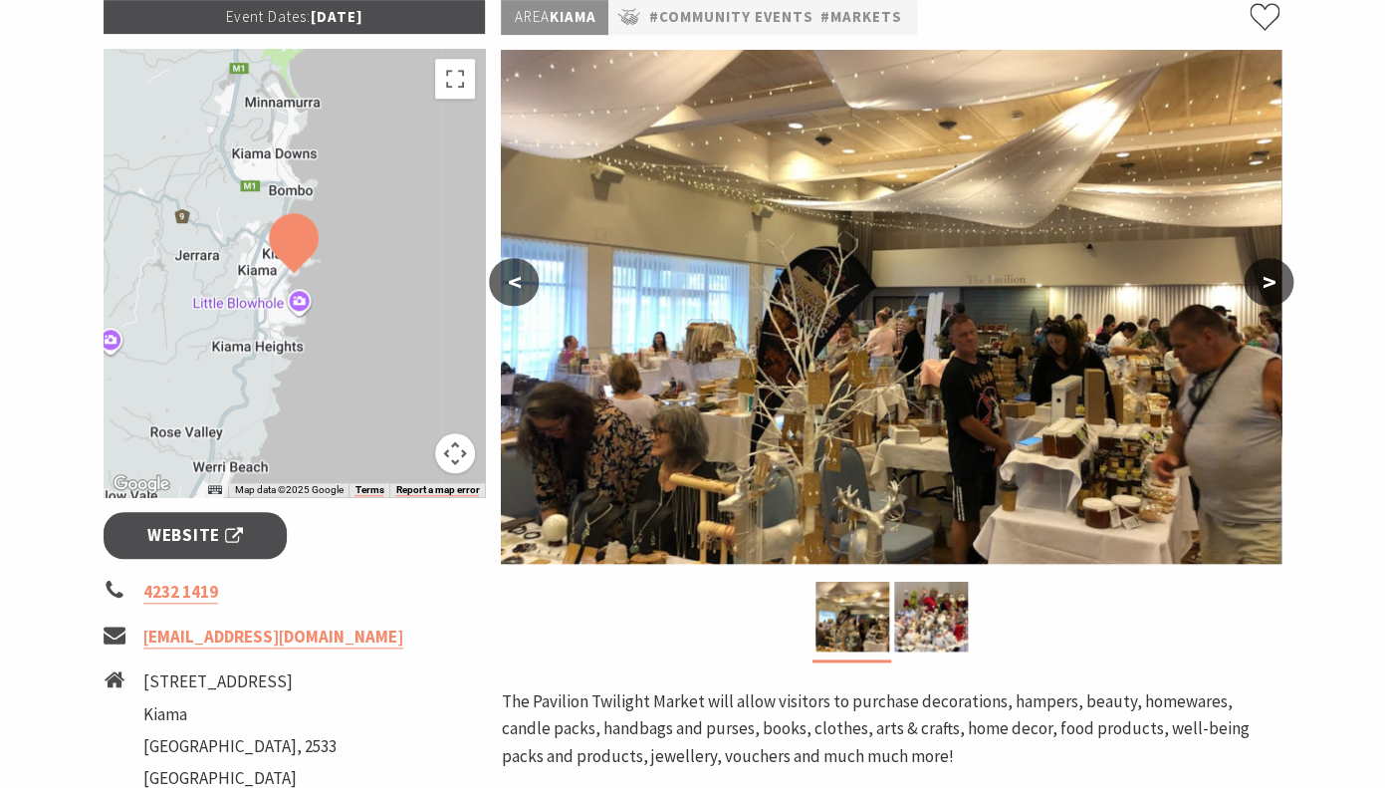
click at [1270, 287] on button ">" at bounding box center [1269, 282] width 50 height 48
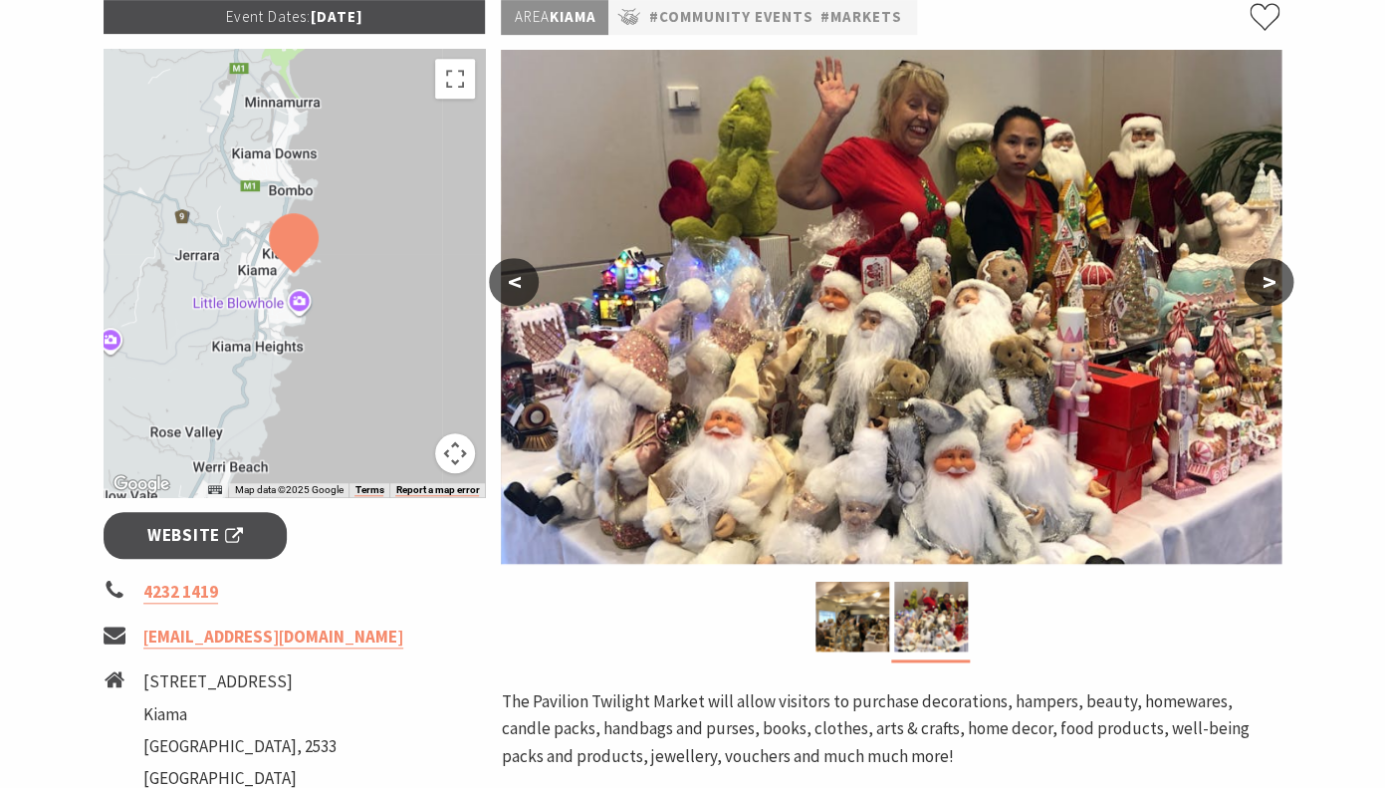
scroll to position [323, 0]
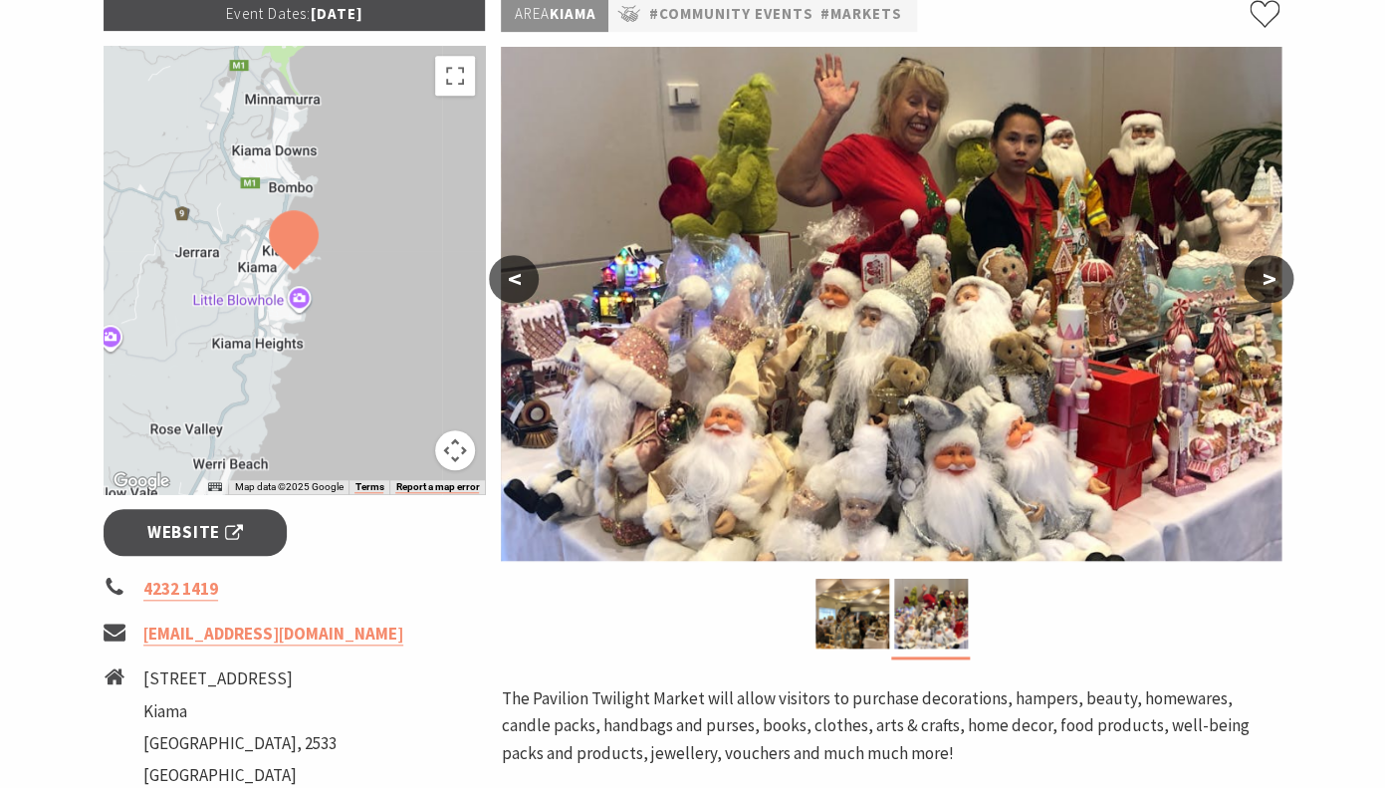
click at [516, 287] on button "<" at bounding box center [514, 279] width 50 height 48
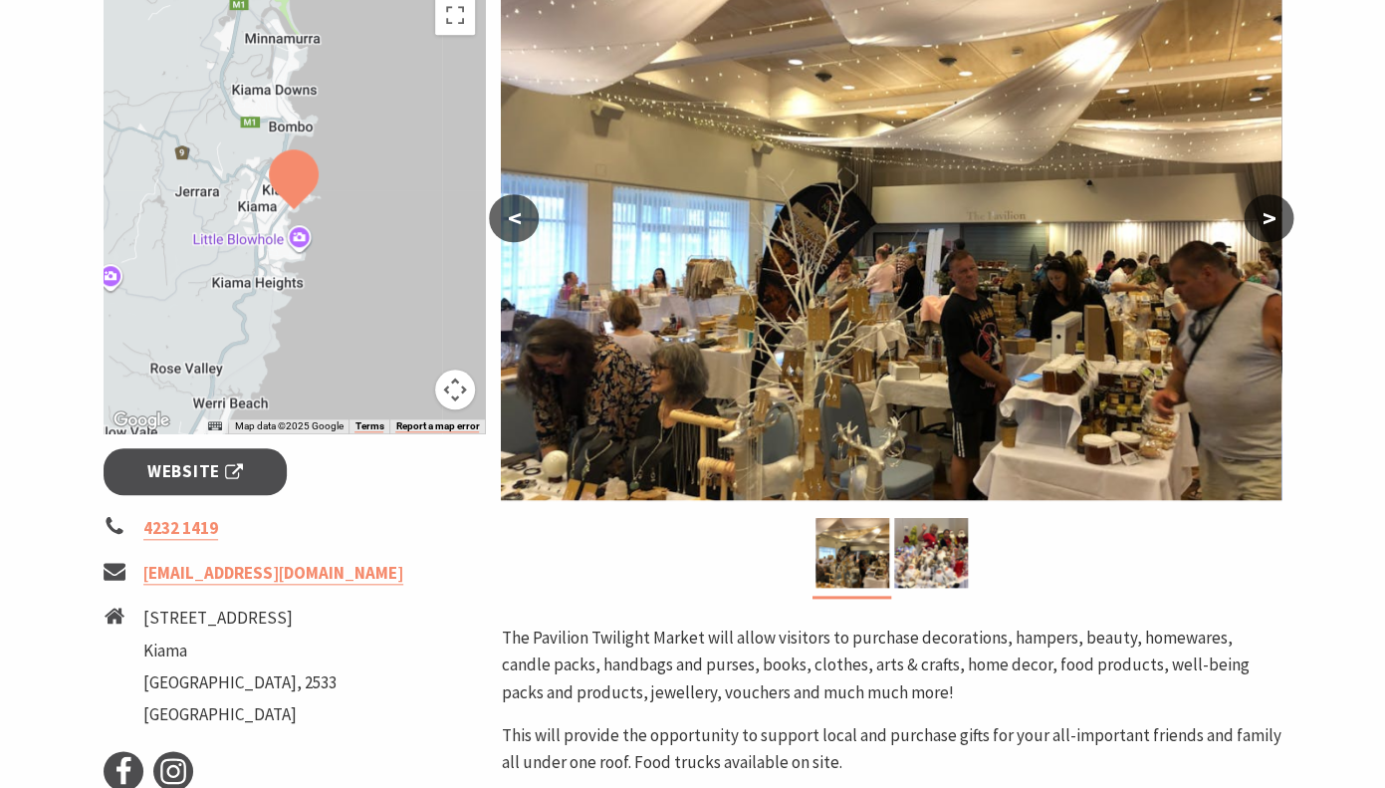
scroll to position [771, 0]
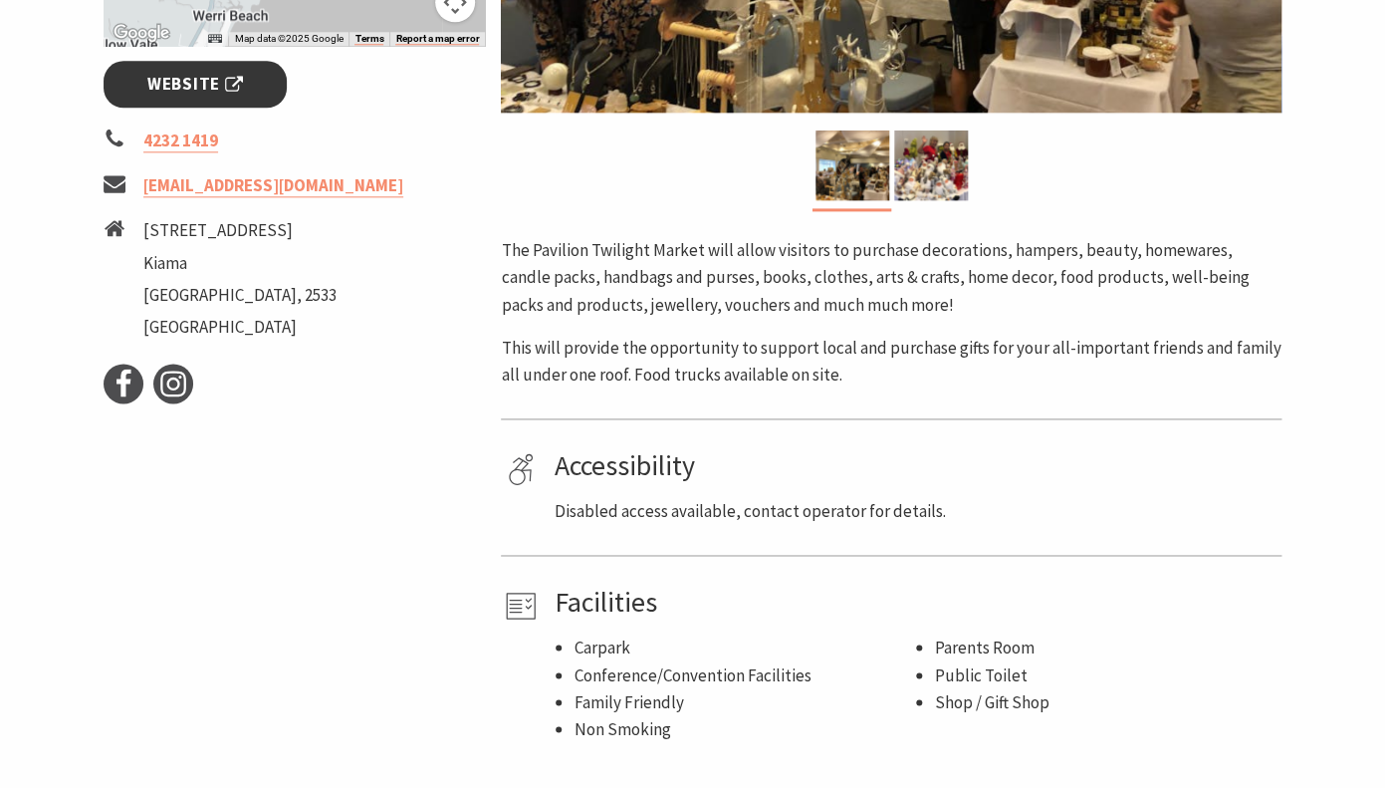
click at [231, 107] on link "Website" at bounding box center [196, 84] width 184 height 47
